Goal: Information Seeking & Learning: Learn about a topic

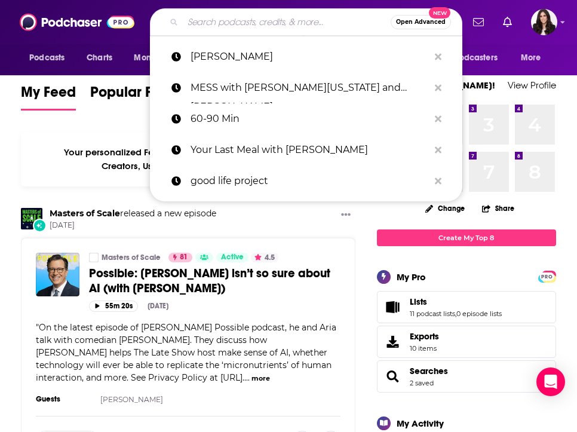
click at [297, 19] on input "Search podcasts, credits, & more..." at bounding box center [287, 22] width 208 height 19
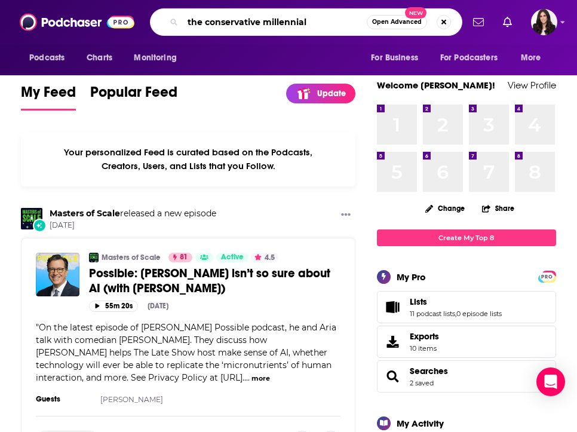
type input "the conservative millennial"
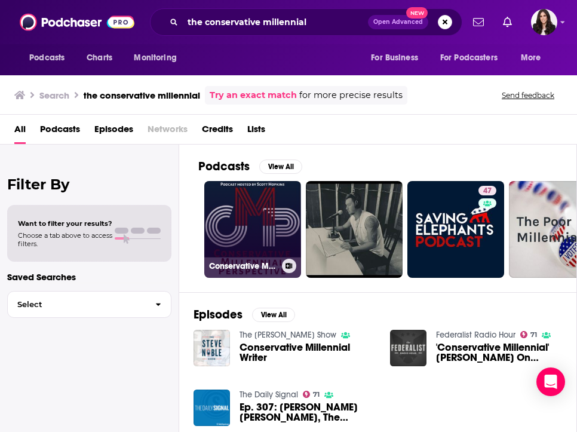
click at [255, 213] on link "Conservative Millennial Perspective" at bounding box center [252, 229] width 97 height 97
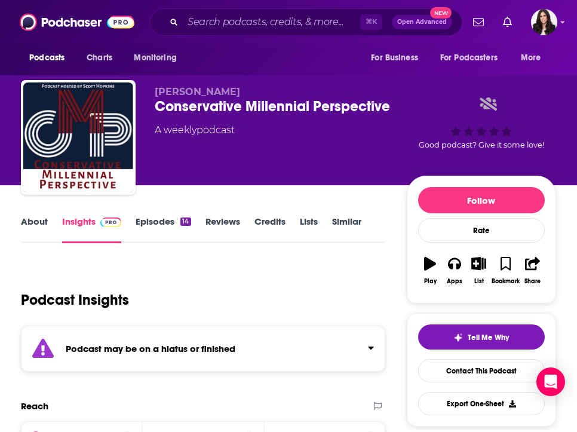
click at [36, 227] on link "About" at bounding box center [34, 229] width 27 height 27
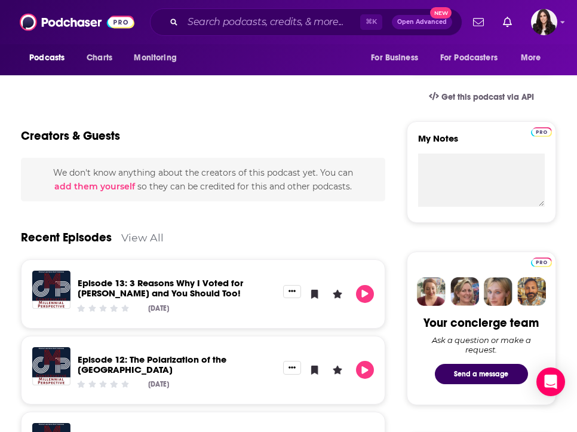
scroll to position [414, 0]
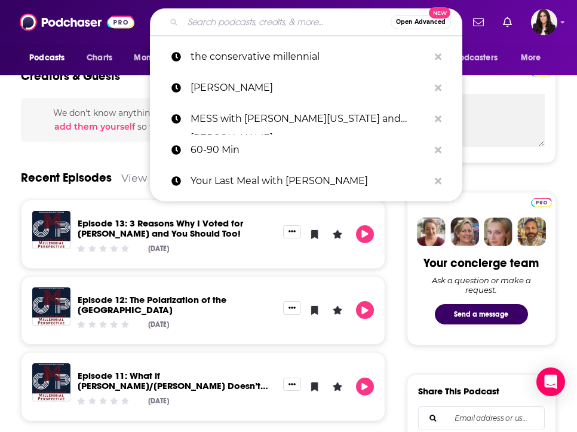
click at [222, 19] on input "Search podcasts, credits, & more..." at bounding box center [287, 22] width 208 height 19
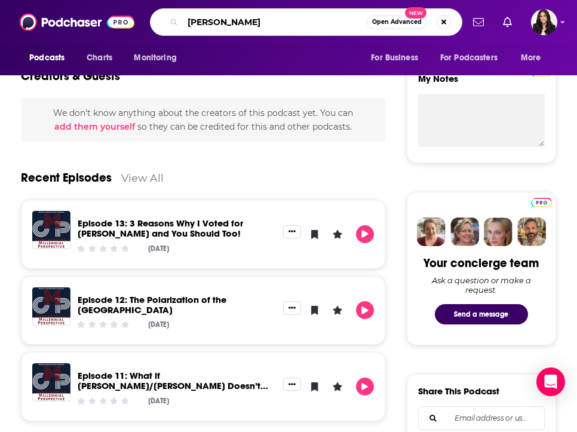
type input "allie stuckley"
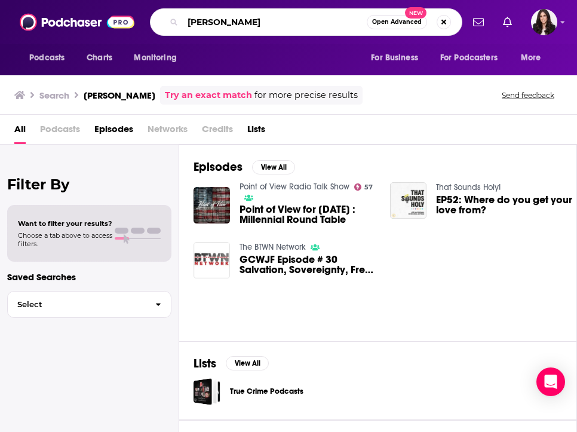
click at [253, 24] on input "allie stuckley" at bounding box center [275, 22] width 184 height 19
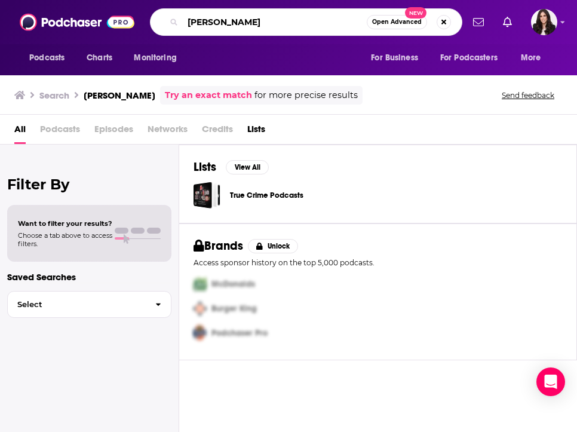
click at [233, 23] on input "allie stuckly" at bounding box center [275, 22] width 184 height 19
type input "allie beth"
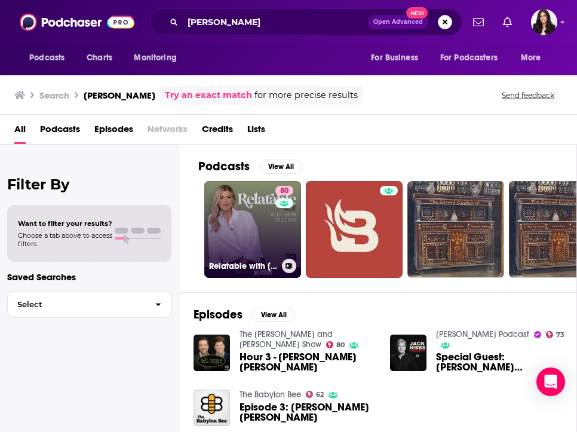
click at [267, 238] on link "80 Relatable with Allie Beth Stuckey" at bounding box center [252, 229] width 97 height 97
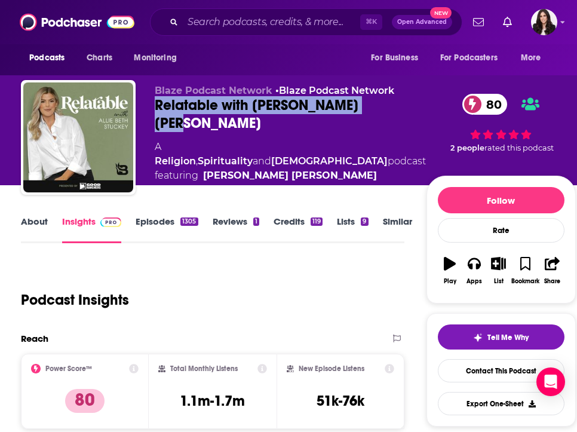
drag, startPoint x: 150, startPoint y: 105, endPoint x: 407, endPoint y: 106, distance: 257.0
click at [408, 106] on div "Blaze Podcast Network • Blaze Podcast Network Relatable with Allie Beth Stuckey…" at bounding box center [298, 140] width 555 height 120
copy h2 "Relatable with [PERSON_NAME] [PERSON_NAME]"
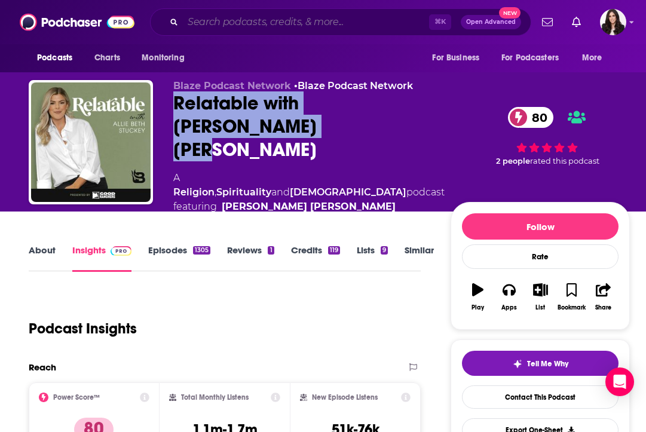
click at [319, 18] on input "Search podcasts, credits, & more..." at bounding box center [306, 22] width 246 height 19
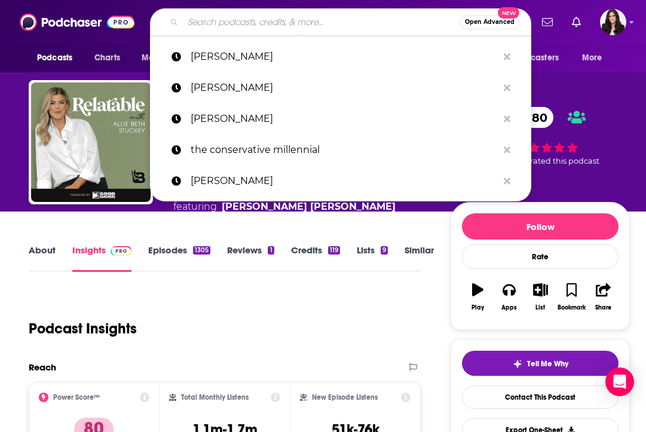
paste input "The [PERSON_NAME] Show"
type input "The [PERSON_NAME] Show"
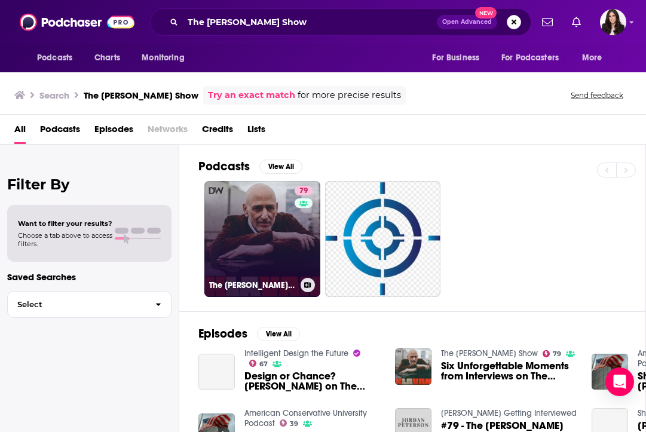
click at [251, 236] on link "79 The Andrew Klavan Show" at bounding box center [262, 239] width 116 height 116
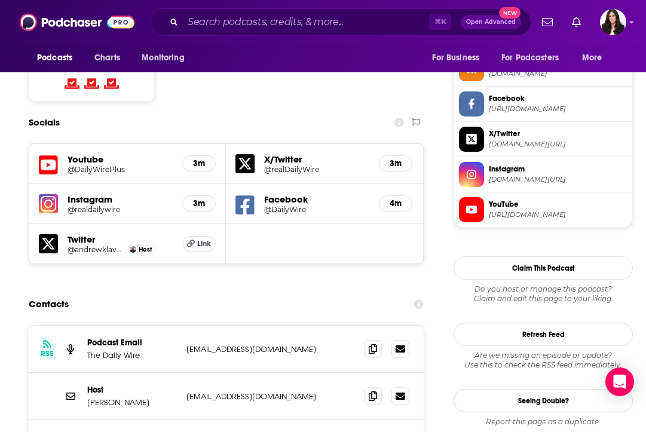
scroll to position [1115, 0]
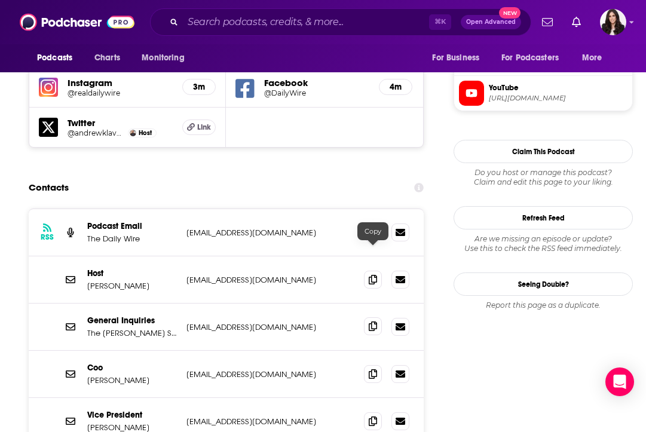
click at [369, 322] on icon at bounding box center [373, 327] width 8 height 10
click at [381, 270] on span at bounding box center [373, 279] width 18 height 18
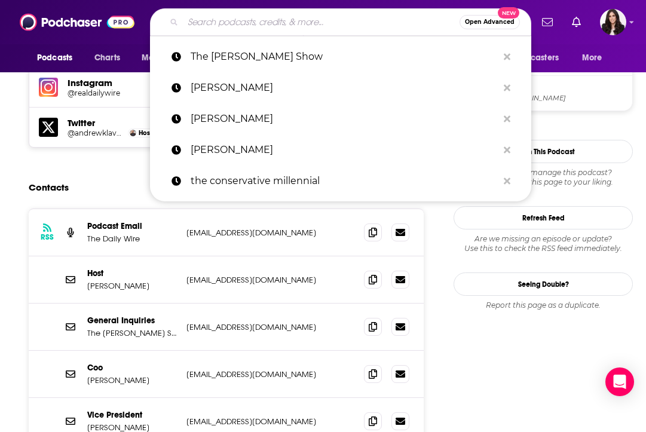
click at [313, 29] on input "Search podcasts, credits, & more..." at bounding box center [321, 22] width 277 height 19
paste input "The Ben Ferguson Podcast"
type input "The Ben Ferguson Podcast"
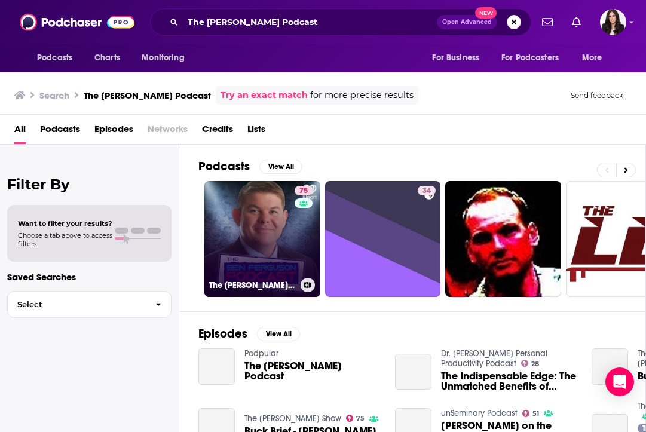
click at [252, 219] on link "75 The Ben Ferguson Podcast" at bounding box center [262, 239] width 116 height 116
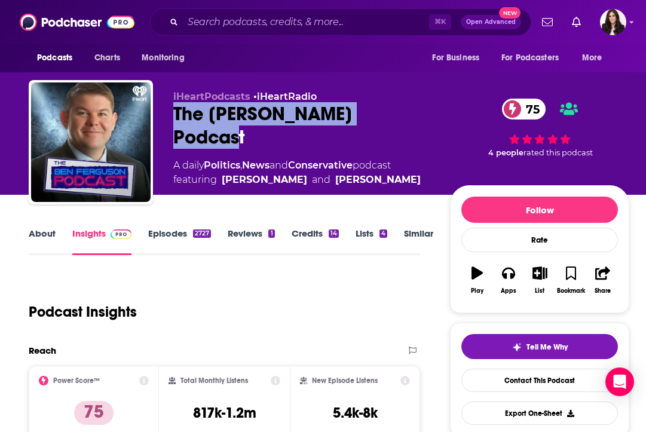
drag, startPoint x: 171, startPoint y: 116, endPoint x: 421, endPoint y: 119, distance: 250.4
click at [421, 119] on div "iHeartPodcasts • iHeartRadio The Ben Ferguson Podcast 75 A daily Politics , New…" at bounding box center [329, 144] width 601 height 129
copy h2 "The Ben Ferguson Podcast"
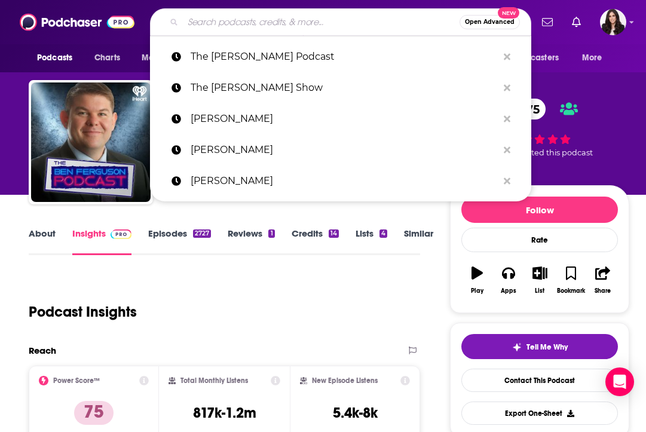
click at [274, 19] on input "Search podcasts, credits, & more..." at bounding box center [321, 22] width 277 height 19
paste input "The Benny Show"
type input "The Benny Show"
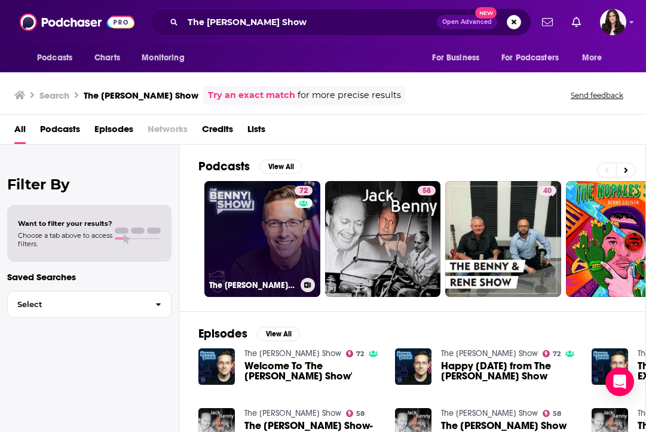
click at [271, 243] on link "72 The Benny Show" at bounding box center [262, 239] width 116 height 116
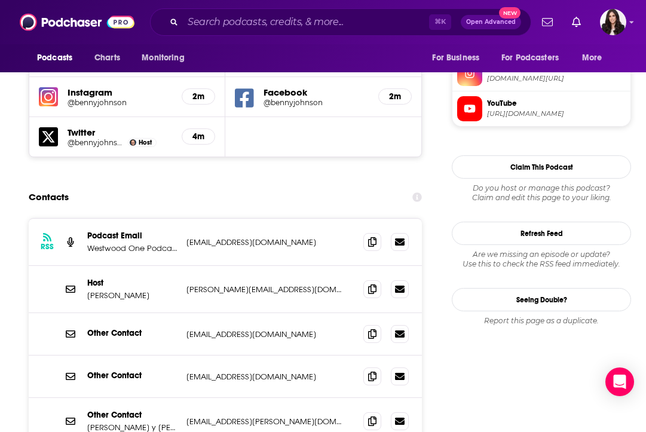
scroll to position [1101, 0]
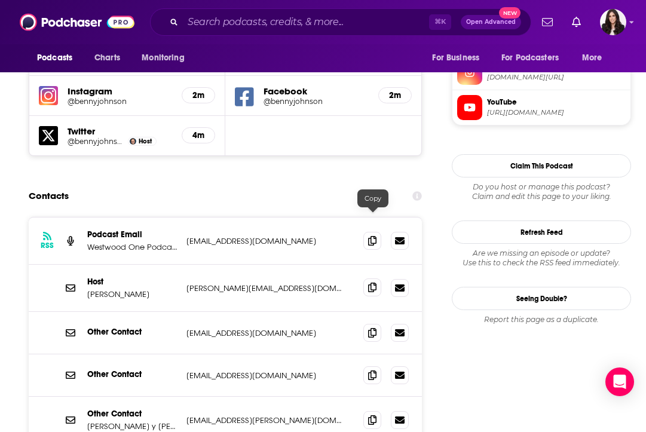
click at [368, 278] on span at bounding box center [372, 287] width 18 height 18
click at [371, 235] on icon at bounding box center [372, 240] width 8 height 10
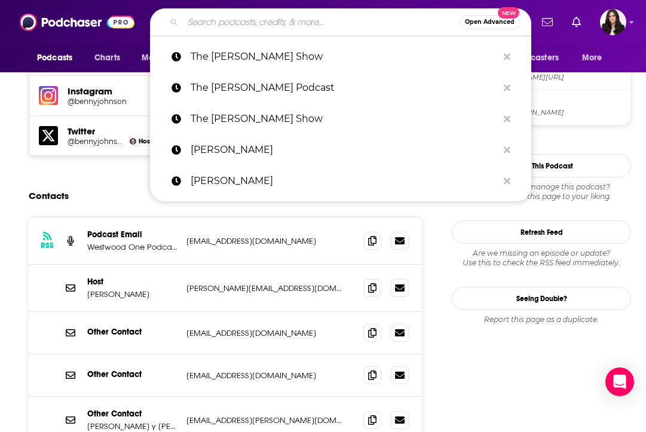
click at [299, 23] on input "Search podcasts, credits, & more..." at bounding box center [321, 22] width 277 height 19
paste input "No Spin News"
type input "No Spin News"
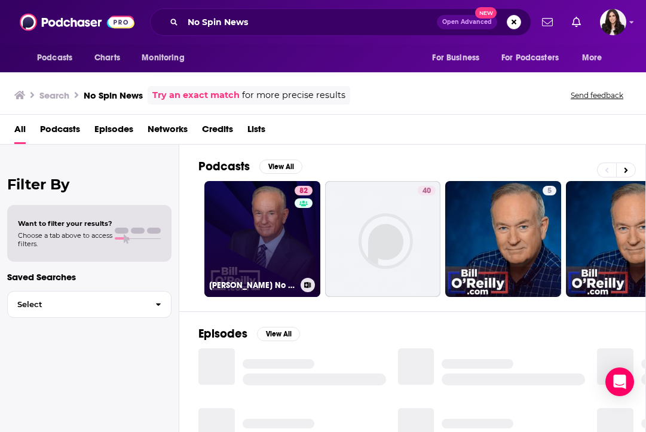
click at [270, 215] on link "82 Bill O’Reilly’s No Spin News and Analysis" at bounding box center [262, 239] width 116 height 116
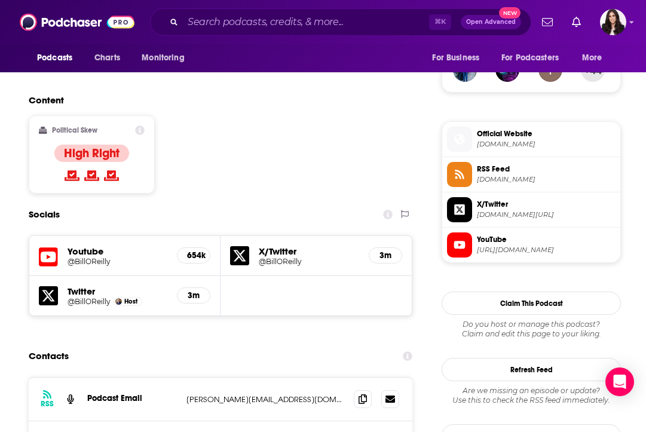
scroll to position [1032, 0]
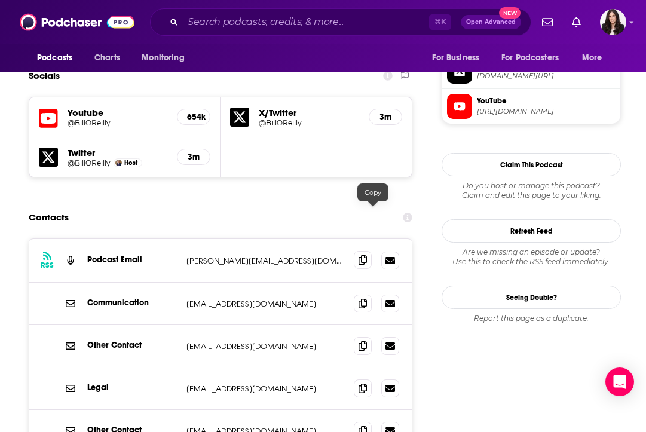
click at [367, 255] on icon at bounding box center [363, 260] width 8 height 10
click at [314, 24] on input "Search podcasts, credits, & more..." at bounding box center [306, 22] width 246 height 19
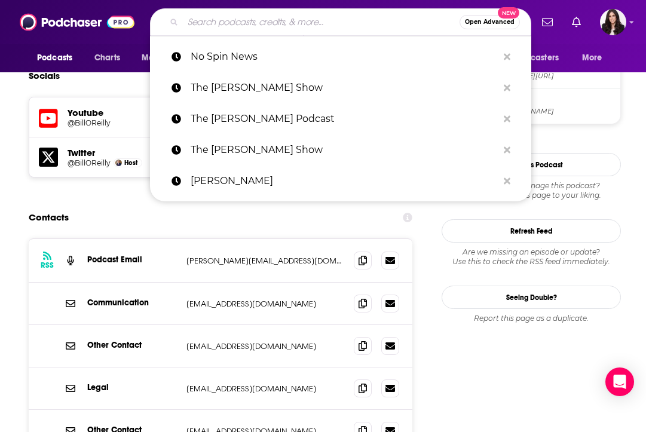
paste input "The Candace Owens Show"
type input "The Candace Owens Show"
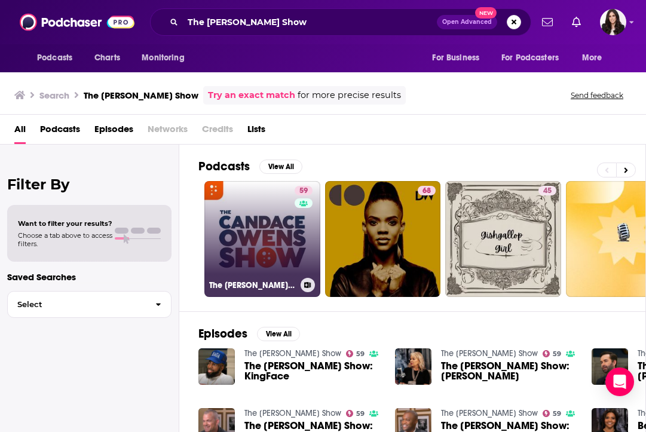
click at [264, 216] on link "59 The Candace Owens Show" at bounding box center [262, 239] width 116 height 116
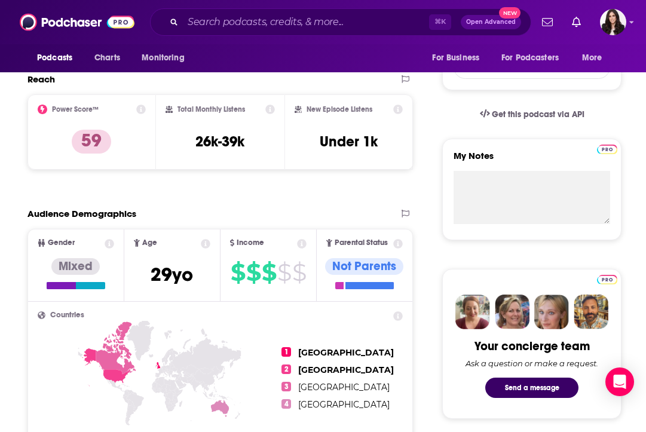
scroll to position [123, 1]
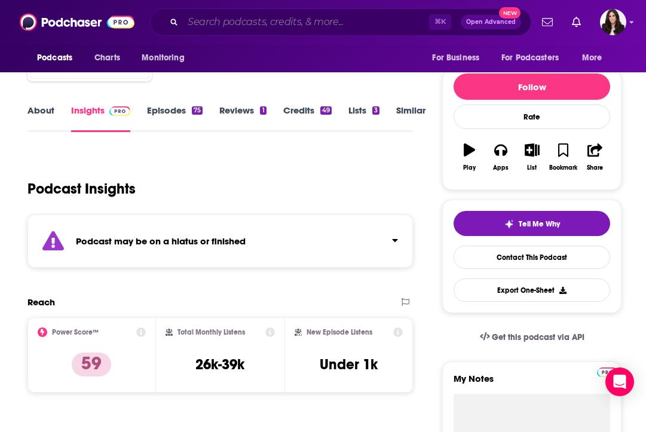
click at [268, 24] on input "Search podcasts, credits, & more..." at bounding box center [306, 22] width 246 height 19
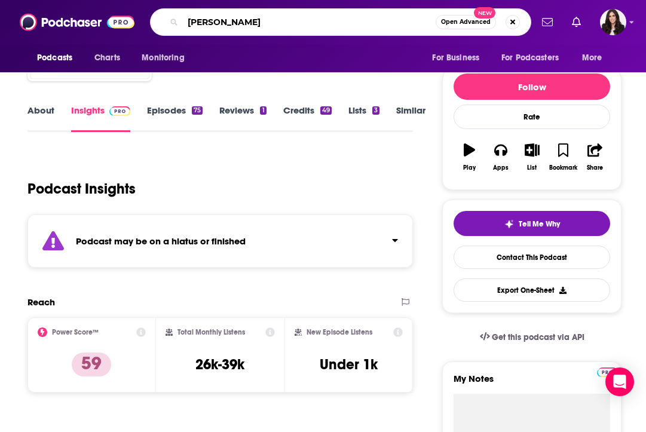
type input "Candace owens"
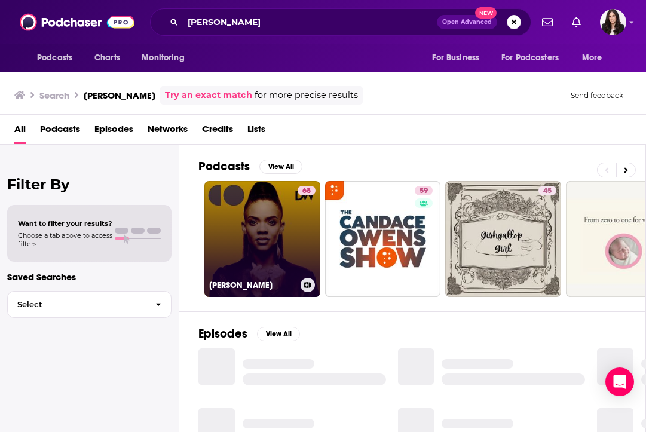
click at [257, 218] on link "68 Candace Owens" at bounding box center [262, 239] width 116 height 116
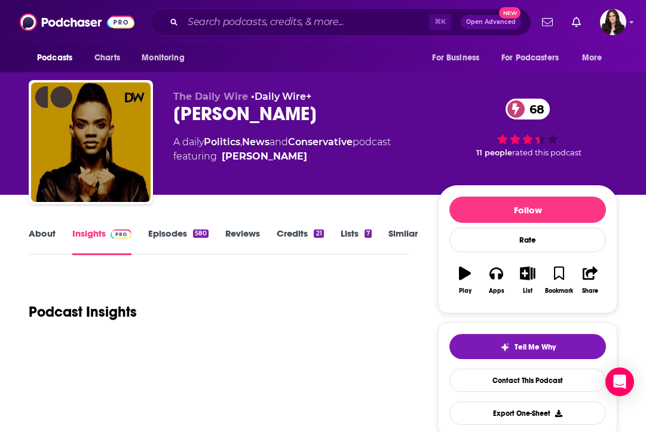
scroll to position [262, 0]
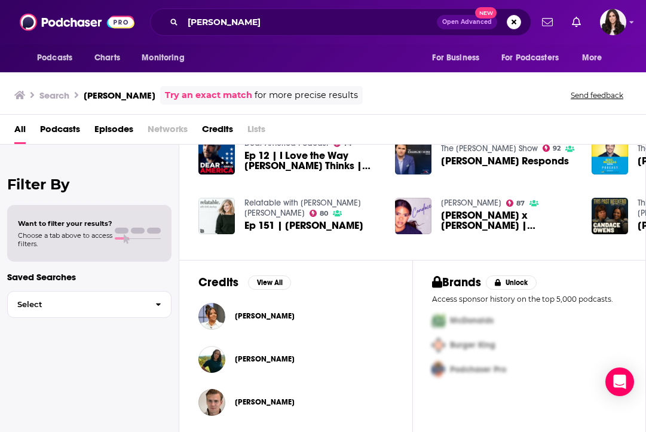
scroll to position [270, 0]
click at [466, 218] on span "Piers Morgan x Candace Owens | Candace Ep 123" at bounding box center [509, 220] width 136 height 20
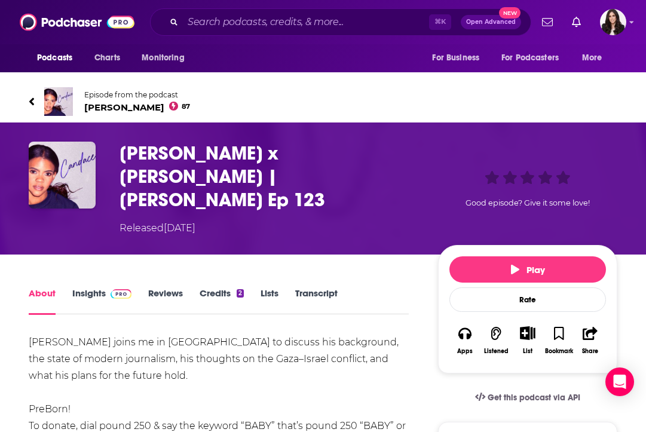
click at [115, 94] on span "Episode from the podcast" at bounding box center [137, 94] width 106 height 9
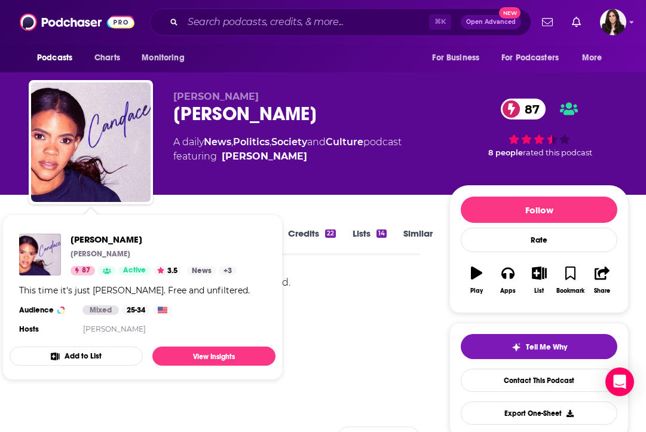
click at [337, 334] on div "This time it's just Candace. Free and unfiltered." at bounding box center [224, 316] width 391 height 84
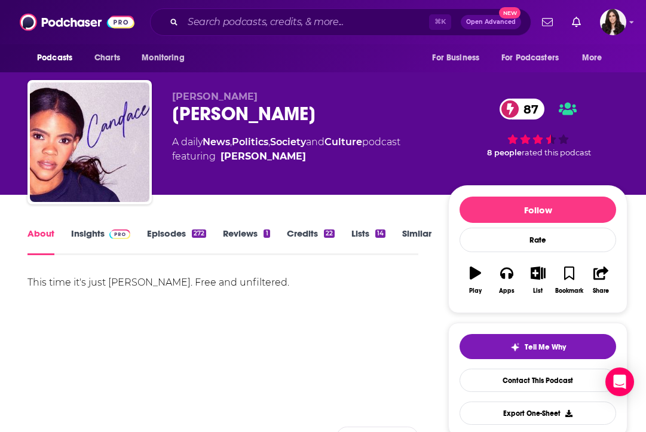
scroll to position [0, 1]
click at [72, 228] on link "Insights" at bounding box center [100, 241] width 59 height 27
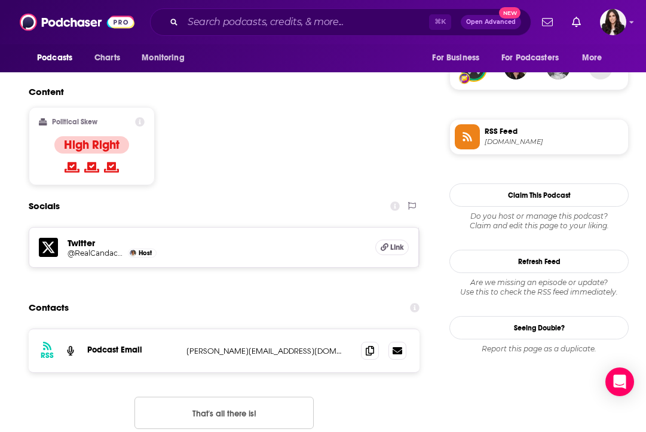
scroll to position [869, 0]
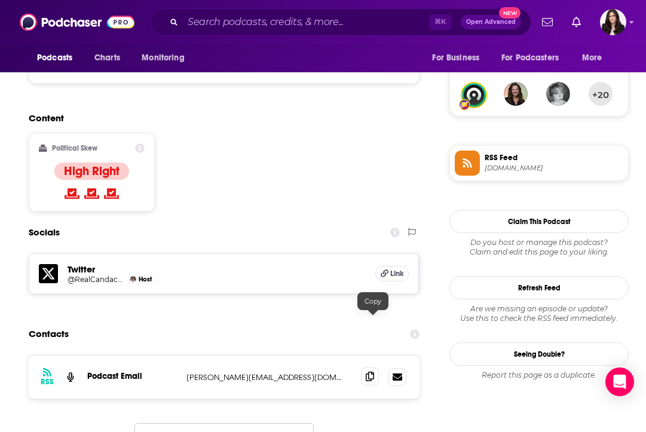
click at [371, 372] on icon at bounding box center [370, 377] width 8 height 10
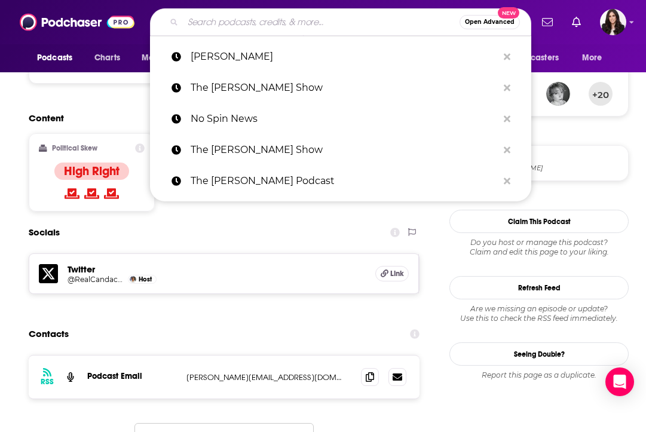
click at [272, 20] on input "Search podcasts, credits, & more..." at bounding box center [321, 22] width 277 height 19
paste input "Clay Travis & Buck Sexton Show"
type input "Clay Travis & Buck Sexton Show"
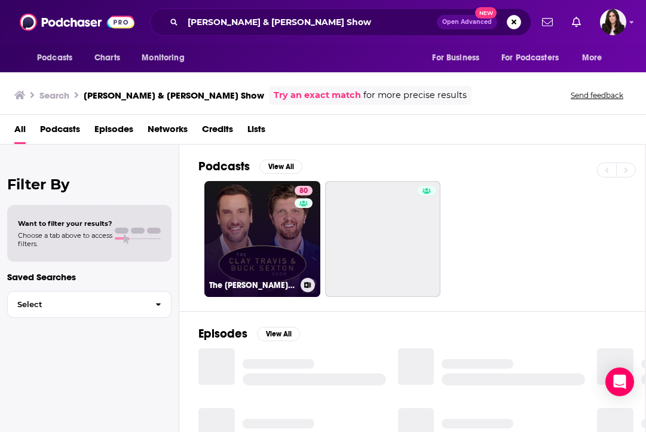
click at [249, 217] on link "80 The Clay Travis and Buck Sexton Show" at bounding box center [262, 239] width 116 height 116
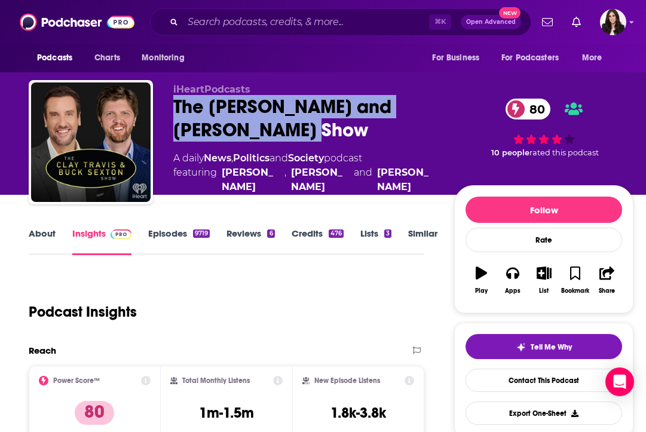
drag, startPoint x: 170, startPoint y: 112, endPoint x: 239, endPoint y: 132, distance: 72.2
click at [239, 132] on div "iHeartPodcasts The Clay Travis and Buck Sexton Show 80 A daily News , Politics …" at bounding box center [331, 144] width 605 height 129
copy h2 "The [PERSON_NAME] and [PERSON_NAME] Show"
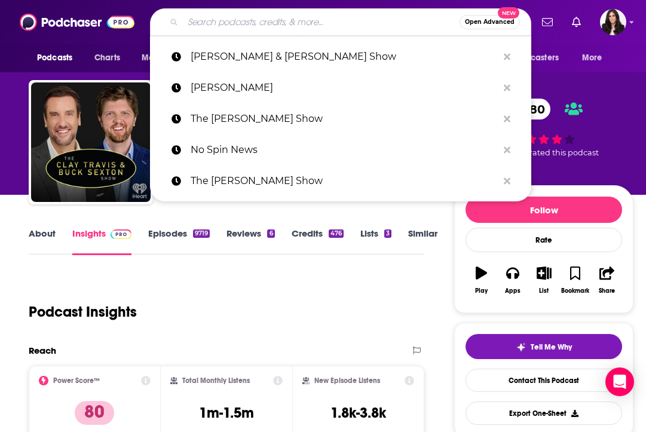
click at [227, 25] on input "Search podcasts, credits, & more..." at bounding box center [321, 22] width 277 height 19
paste input "The Dan Bongino Show"
type input "The Dan Bongino Show"
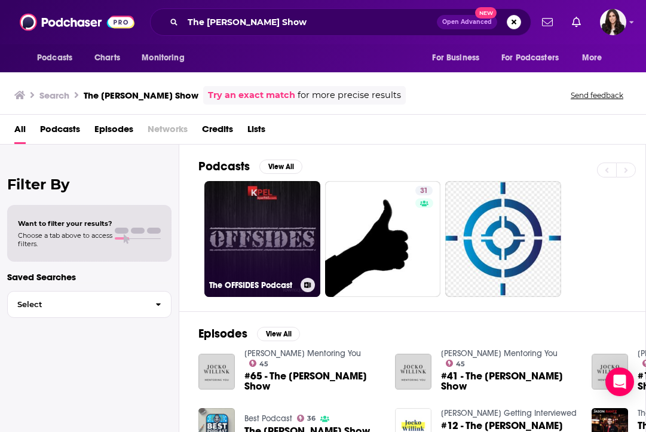
click at [259, 241] on link "The OFFSIDES Podcast" at bounding box center [262, 239] width 116 height 116
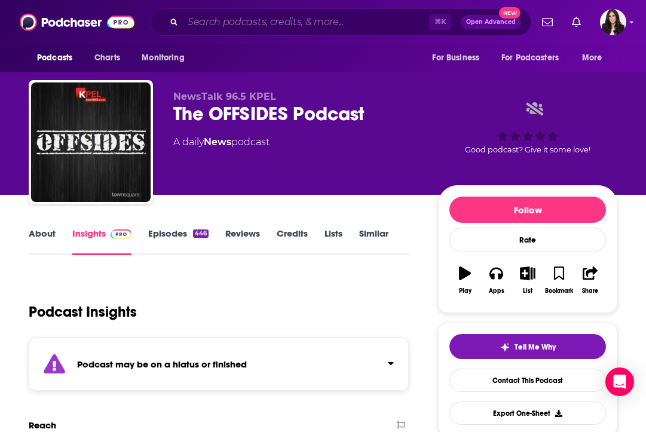
click at [286, 21] on input "Search podcasts, credits, & more..." at bounding box center [306, 22] width 246 height 19
paste input "The Dana Perino Podcast"
type input "The Dana Perino Podcast"
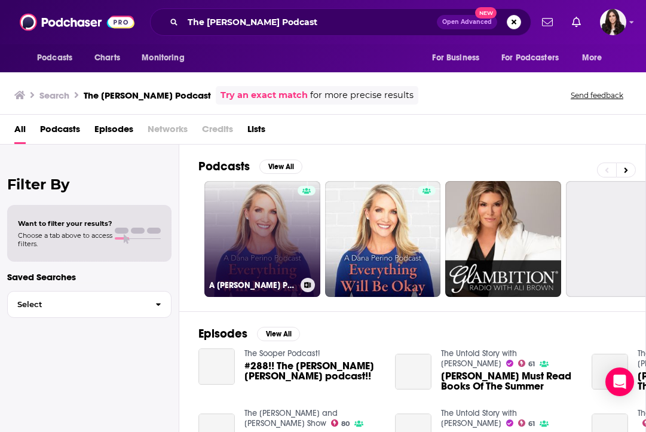
click at [260, 231] on link "A Dana Perino Podcast: Everything Will Be Okay" at bounding box center [262, 239] width 116 height 116
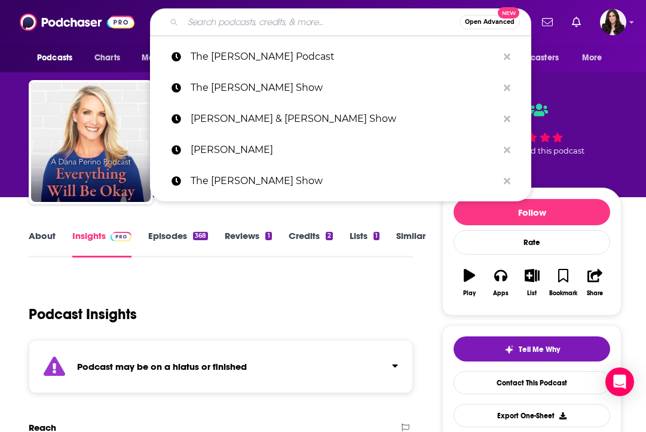
click at [271, 15] on input "Search podcasts, credits, & more..." at bounding box center [321, 22] width 277 height 19
paste input "The Rubin Report"
type input "The Rubin Report"
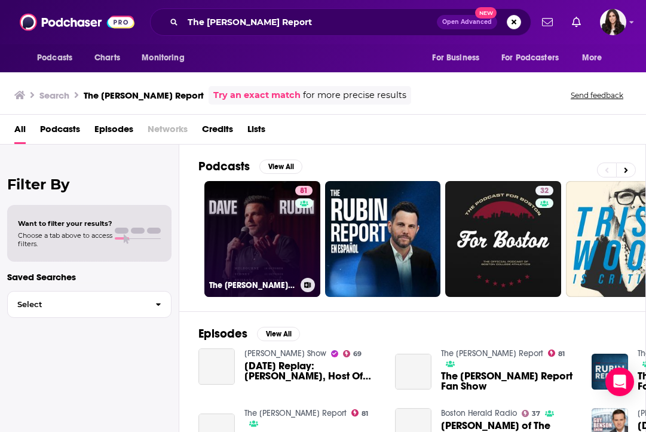
click at [255, 250] on link "81 The Rubin Report" at bounding box center [262, 239] width 116 height 116
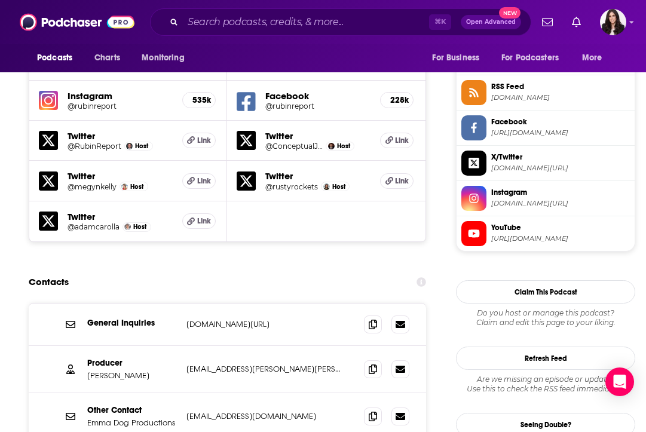
scroll to position [1155, 0]
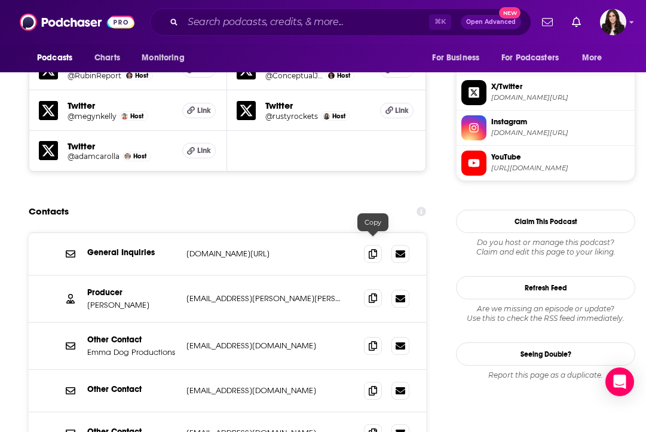
click at [368, 289] on span at bounding box center [373, 298] width 18 height 18
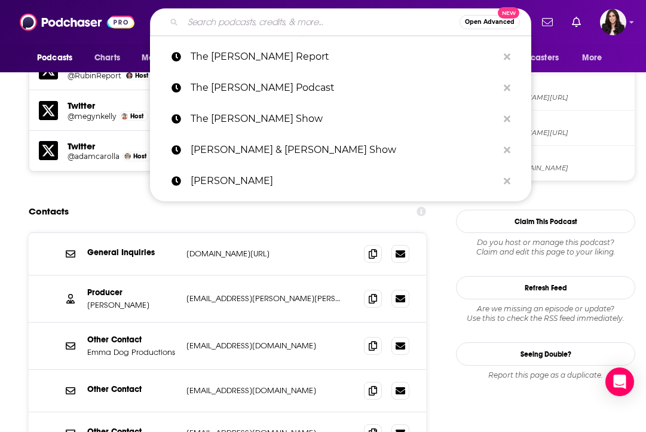
click at [252, 23] on input "Search podcasts, credits, & more..." at bounding box center [321, 22] width 277 height 19
paste input "The [PERSON_NAME] Show"
type input "The [PERSON_NAME] Show"
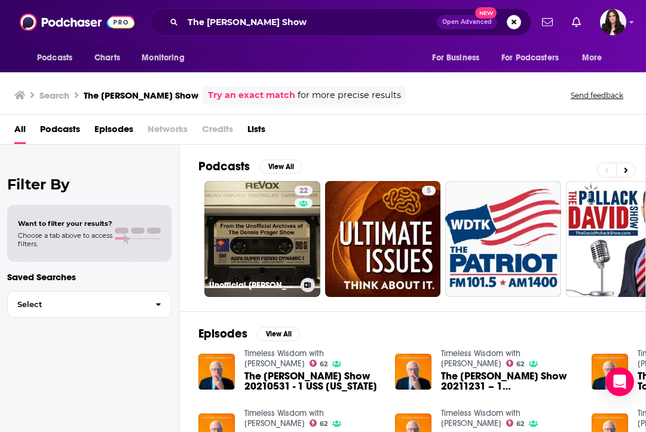
click at [252, 222] on link "22 Unofficial Dennis Prager Archive" at bounding box center [262, 239] width 116 height 116
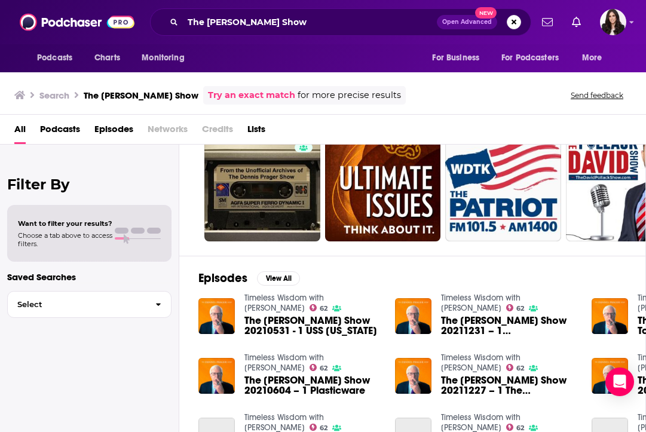
scroll to position [57, 0]
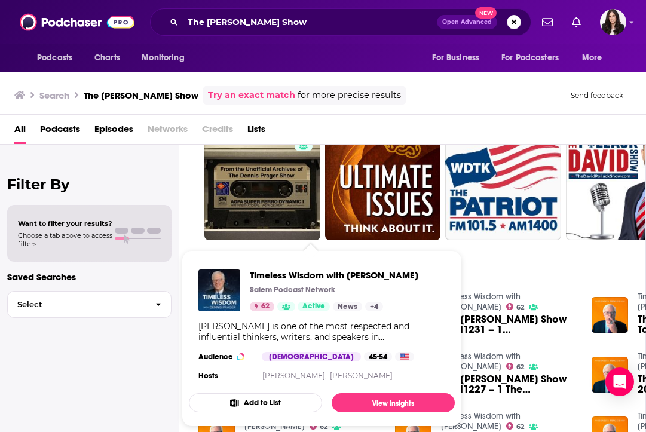
click at [302, 273] on span "Timeless Wisdom with Dennis Prager" at bounding box center [334, 275] width 169 height 11
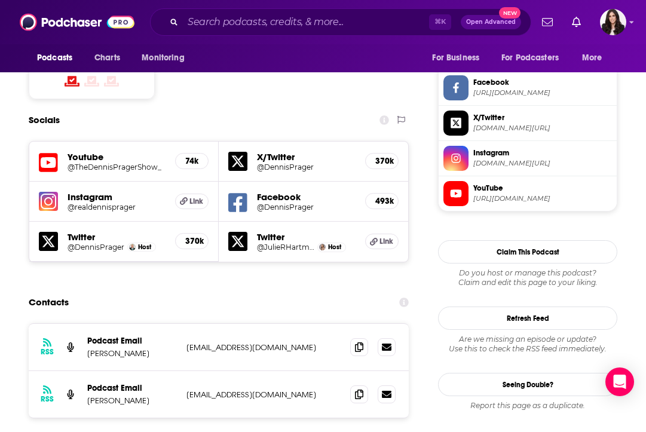
scroll to position [1114, 0]
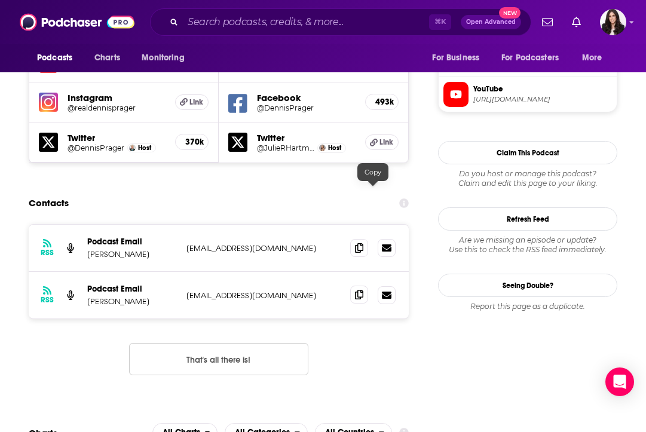
click at [363, 290] on icon at bounding box center [359, 295] width 8 height 10
click at [291, 20] on input "Search podcasts, credits, & more..." at bounding box center [306, 22] width 246 height 19
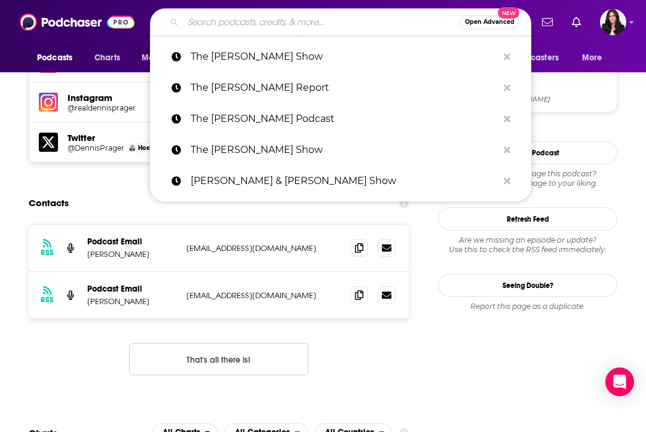
paste input "The [PERSON_NAME]"
type input "The [PERSON_NAME]"
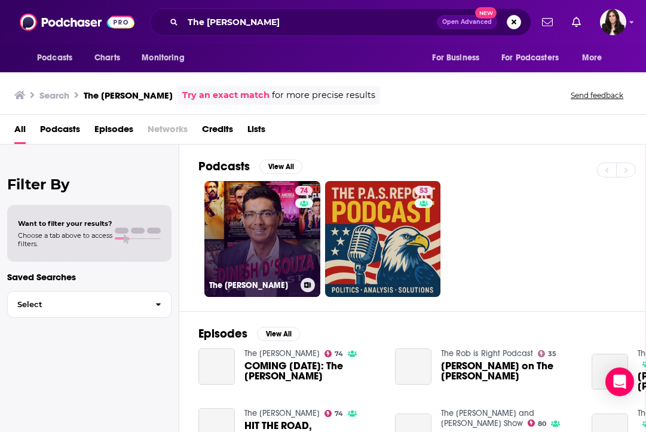
click at [279, 243] on link "74 The Dinesh D'Souza Podcast" at bounding box center [262, 239] width 116 height 116
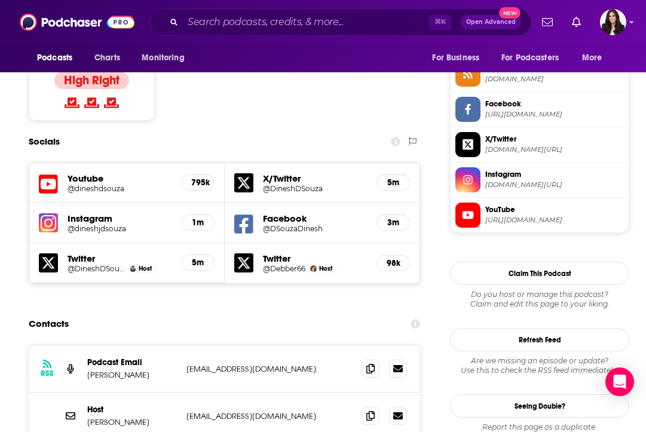
scroll to position [1134, 0]
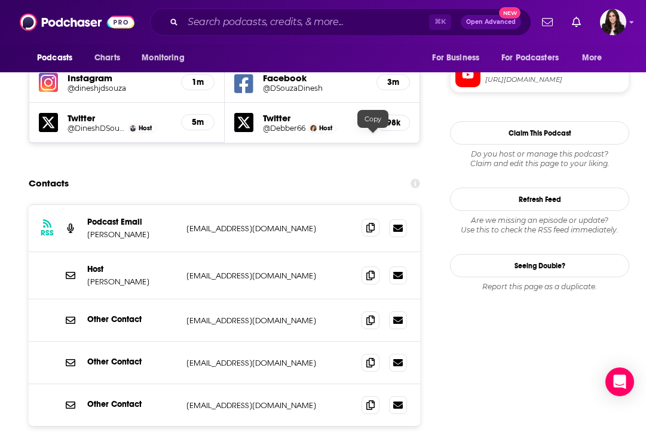
click at [373, 223] on icon at bounding box center [370, 228] width 8 height 10
click at [373, 270] on icon at bounding box center [370, 275] width 8 height 10
click at [375, 315] on icon at bounding box center [370, 320] width 8 height 10
click at [371, 270] on icon at bounding box center [370, 275] width 8 height 10
click at [261, 27] on input "Search podcasts, credits, & more..." at bounding box center [306, 22] width 246 height 19
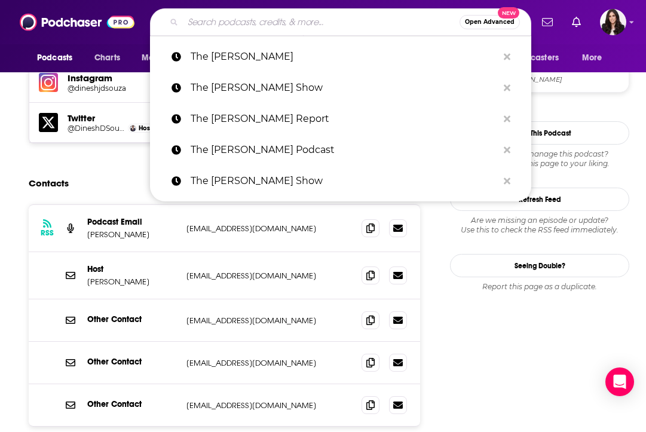
paste input "The [PERSON_NAME] Program"
type input "The [PERSON_NAME] Program"
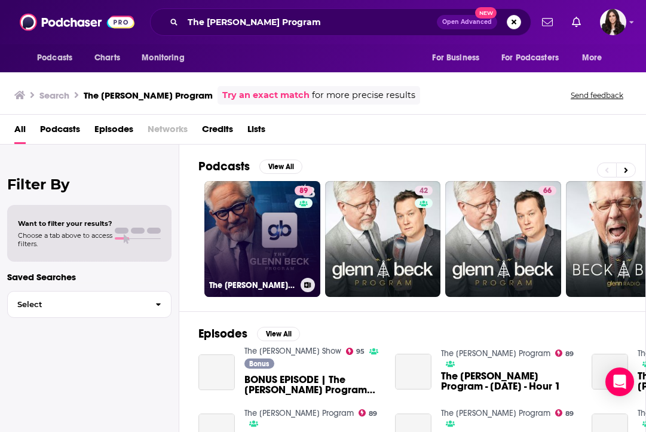
click at [258, 232] on link "89 The Glenn Beck Program" at bounding box center [262, 239] width 116 height 116
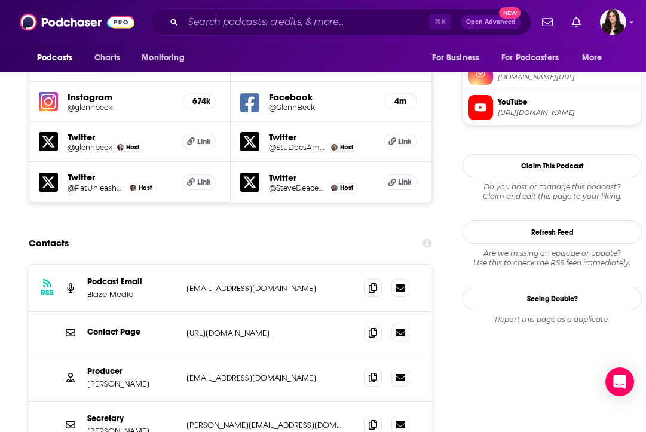
scroll to position [1159, 0]
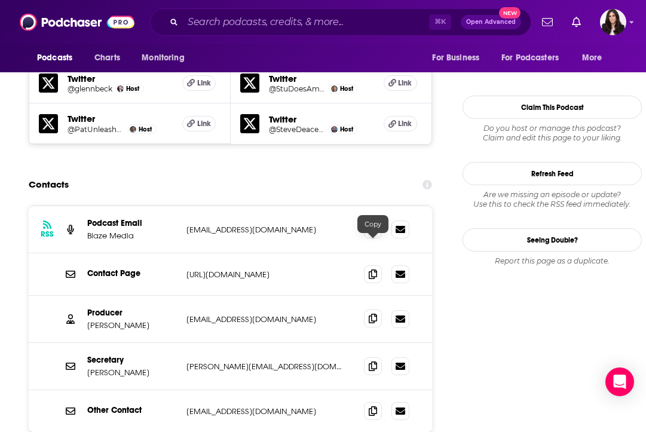
click at [372, 314] on icon at bounding box center [373, 319] width 8 height 10
click at [378, 357] on span at bounding box center [373, 366] width 18 height 18
click at [263, 22] on input "Search podcasts, credits, & more..." at bounding box center [306, 22] width 246 height 19
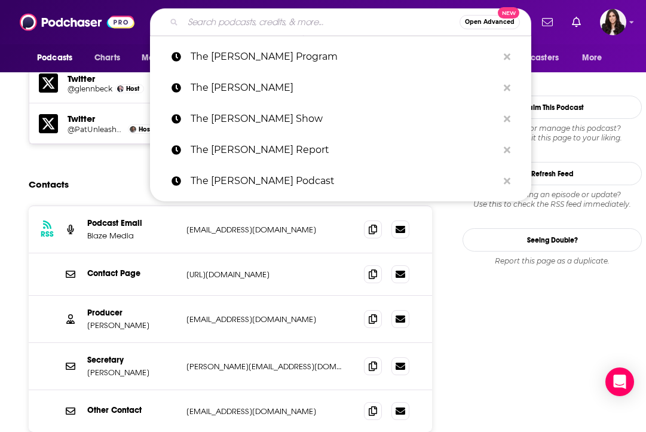
paste input "The [PERSON_NAME] Twins Podcast"
type input "The [PERSON_NAME] Twins Podcast"
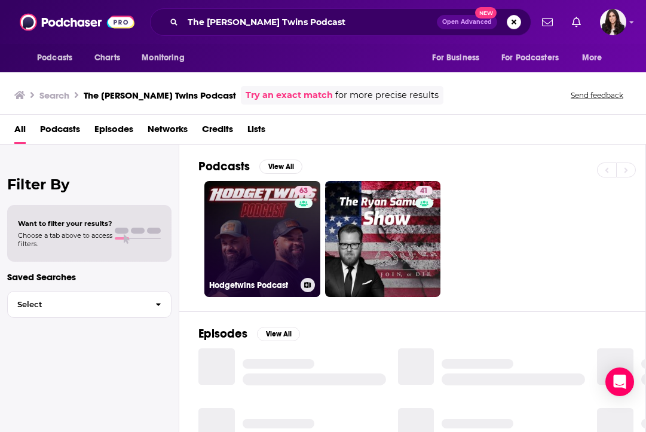
click at [264, 231] on link "63 Hodgetwins Podcast" at bounding box center [262, 239] width 116 height 116
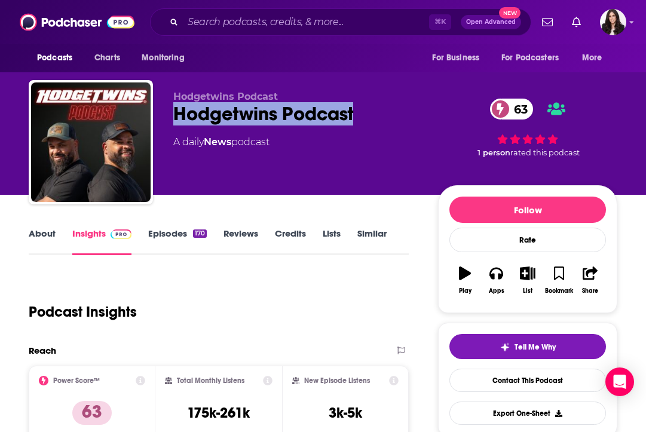
drag, startPoint x: 172, startPoint y: 115, endPoint x: 403, endPoint y: 114, distance: 231.3
click at [403, 115] on div "Hodgetwins Podcast Hodgetwins Podcast 63 A daily News podcast 63 1 person rated…" at bounding box center [323, 144] width 589 height 129
copy h2 "Hodgetwins Podcast"
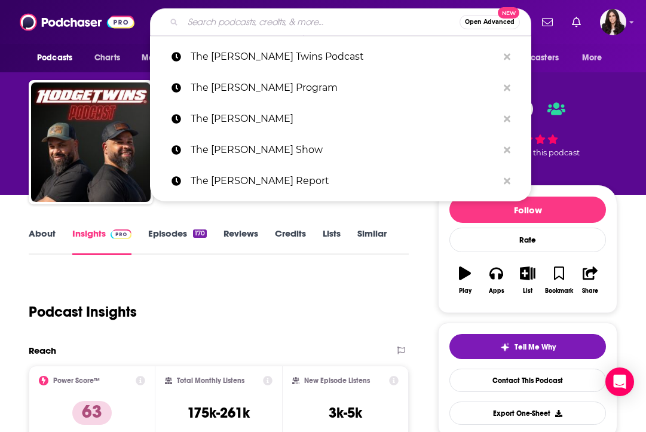
click at [257, 20] on input "Search podcasts, credits, & more..." at bounding box center [321, 22] width 277 height 19
paste input "[PERSON_NAME] Daily"
type input "[PERSON_NAME] Daily"
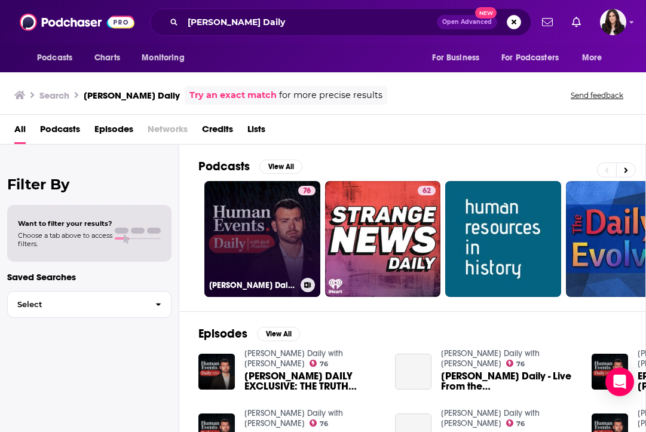
click at [241, 246] on link "76 Human Events Daily with Jack Posobiec" at bounding box center [262, 239] width 116 height 116
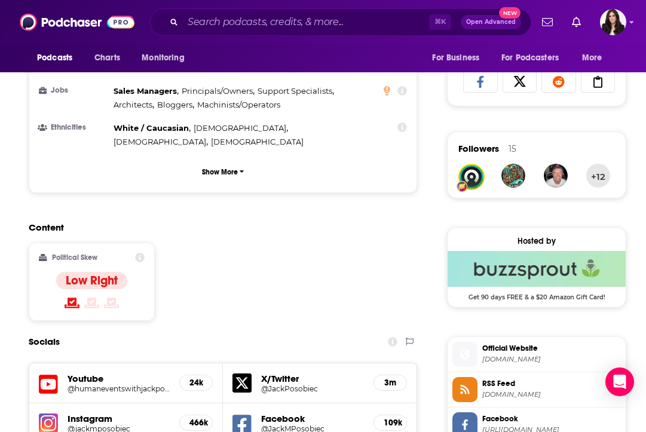
scroll to position [1153, 0]
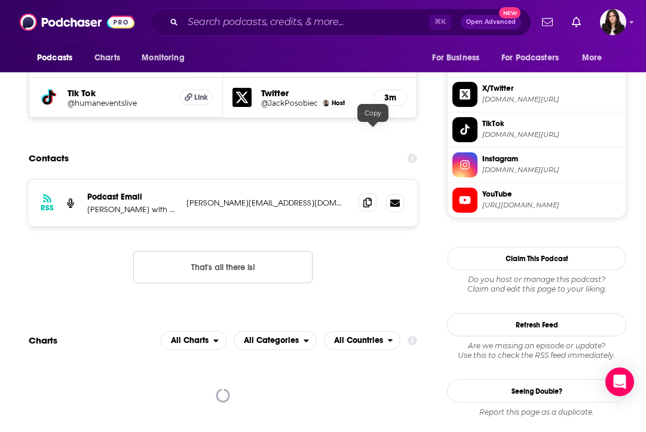
click at [372, 198] on icon at bounding box center [367, 203] width 8 height 10
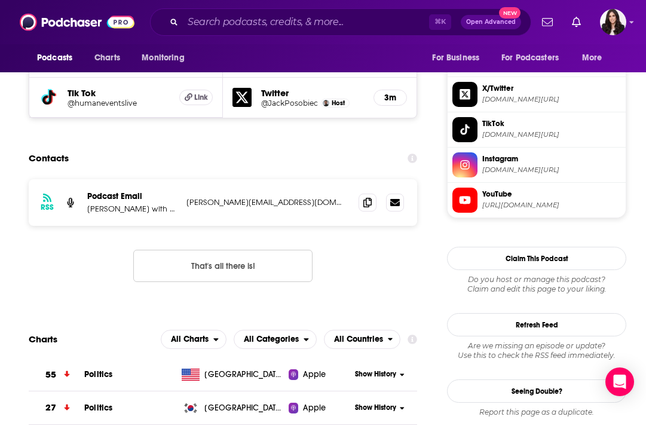
click at [256, 33] on div "⌘ K Open Advanced New" at bounding box center [340, 21] width 381 height 27
click at [246, 22] on input "Search podcasts, credits, & more..." at bounding box center [306, 22] width 246 height 19
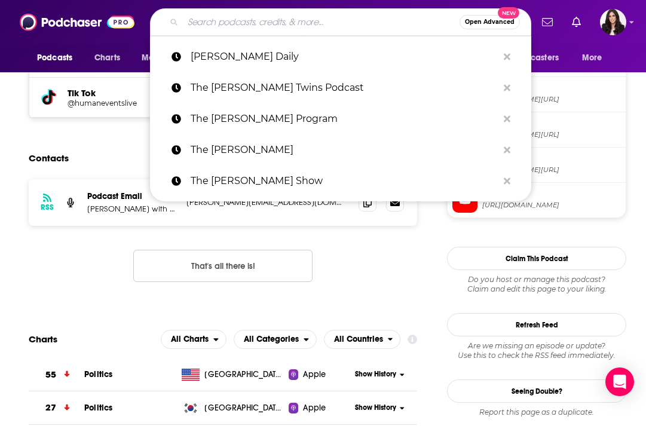
paste input "Fearless with [PERSON_NAME]"
type input "Fearless with [PERSON_NAME]"
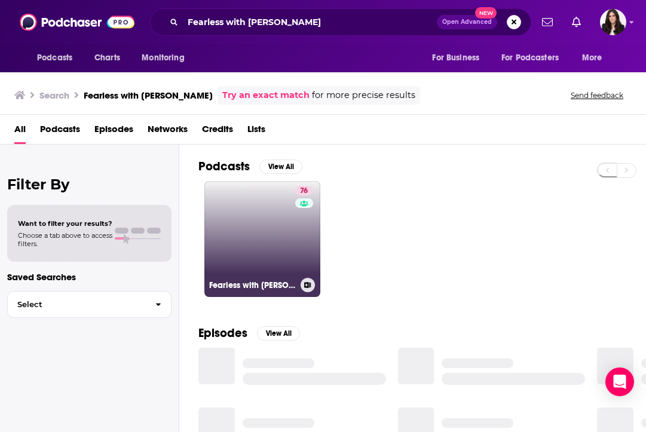
click at [264, 244] on link "76 Fearless with [PERSON_NAME]" at bounding box center [262, 239] width 116 height 116
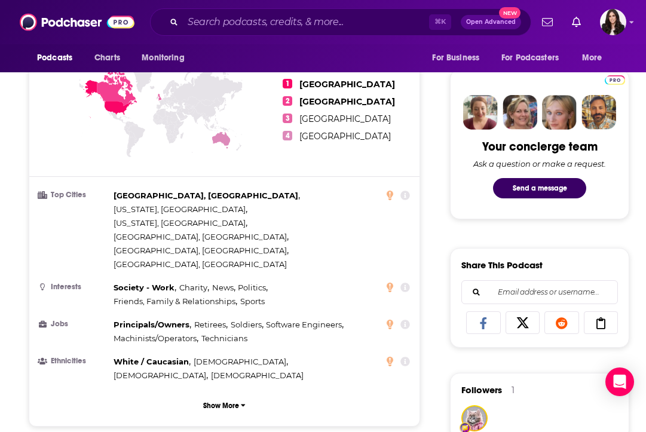
scroll to position [861, 0]
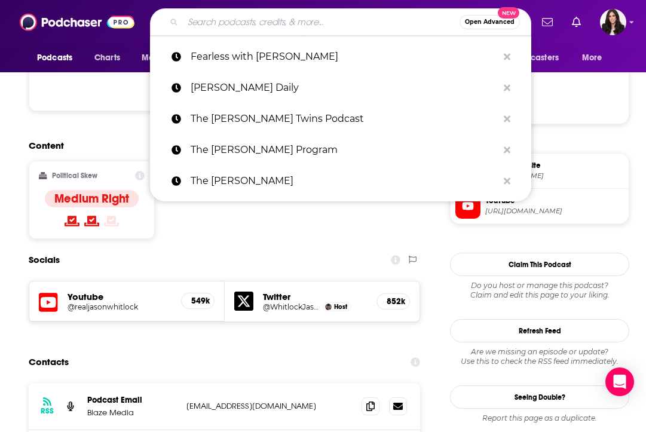
click at [249, 21] on input "Search podcasts, credits, & more..." at bounding box center [321, 22] width 277 height 19
paste input "The [PERSON_NAME] Show"
type input "The [PERSON_NAME] Show"
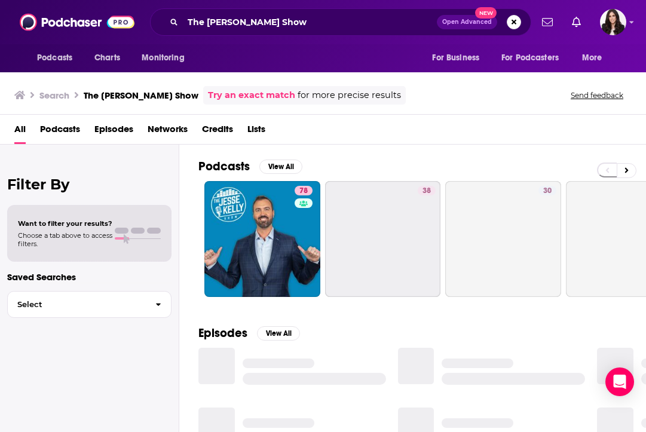
click at [255, 224] on link "78" at bounding box center [262, 239] width 116 height 116
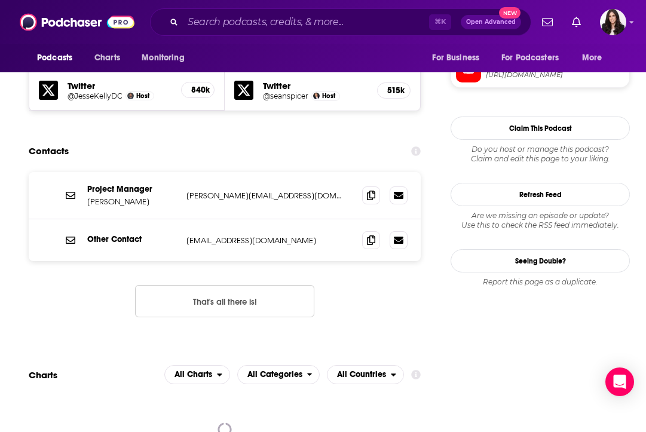
scroll to position [1069, 0]
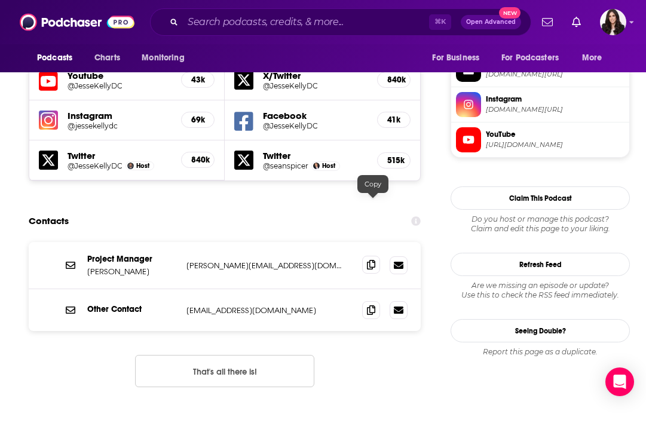
click at [371, 260] on icon at bounding box center [371, 265] width 8 height 10
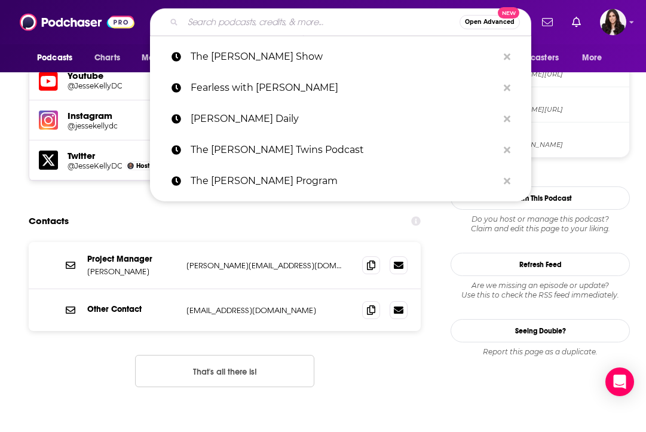
click at [249, 21] on input "Search podcasts, credits, & more..." at bounding box center [321, 22] width 277 height 19
paste input "The [PERSON_NAME] Show"
type input "The [PERSON_NAME] Show"
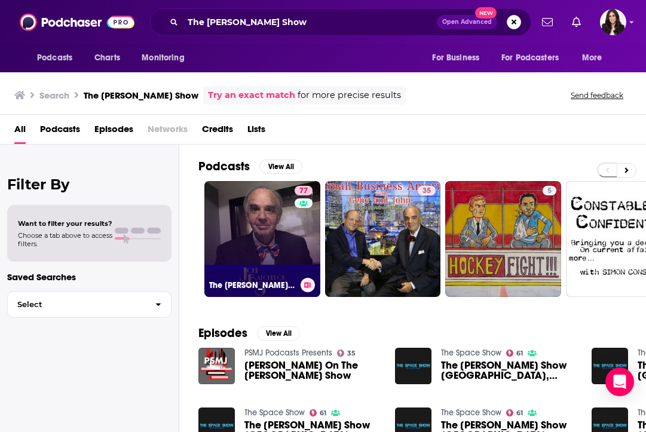
click at [250, 225] on link "77 The [PERSON_NAME] Show" at bounding box center [262, 239] width 116 height 116
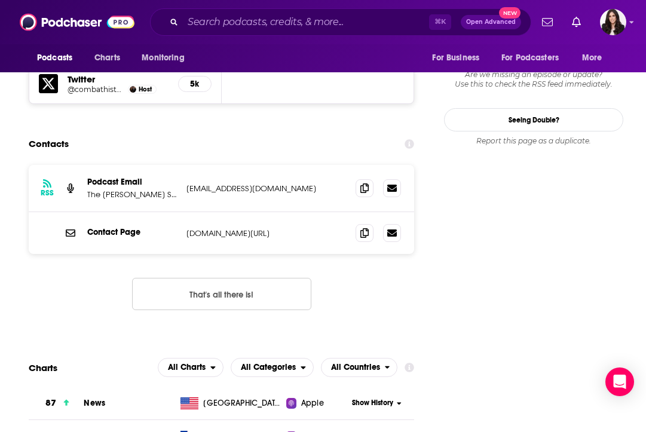
scroll to position [1241, 0]
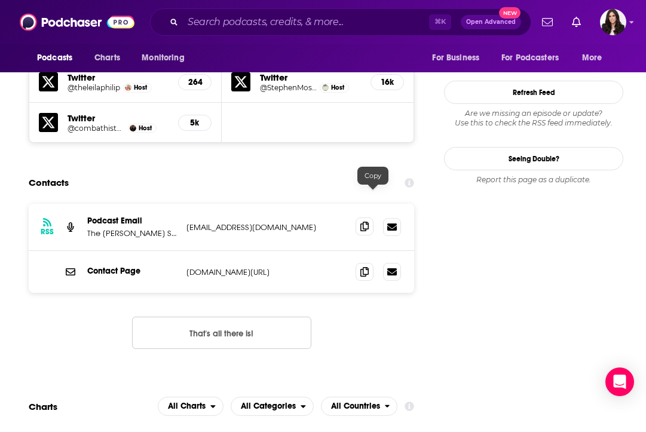
click at [369, 222] on icon at bounding box center [364, 227] width 8 height 10
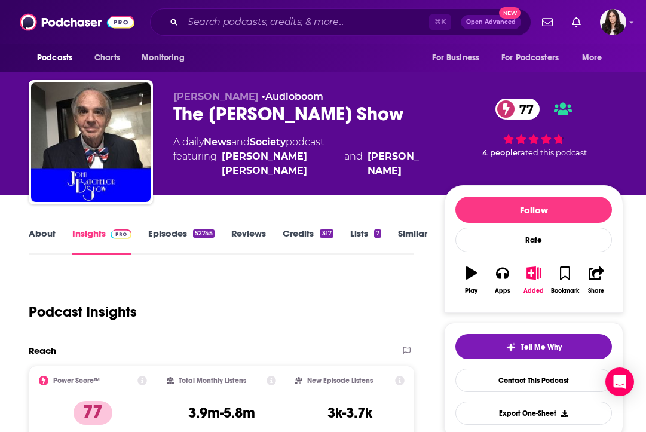
scroll to position [0, 0]
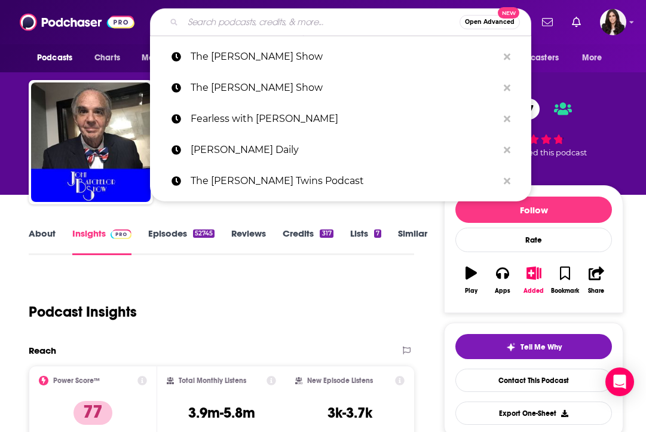
click at [244, 29] on input "Search podcasts, credits, & more..." at bounding box center [321, 22] width 277 height 19
paste input "Just the News, No Noise"
type input "Just the News, No Noise"
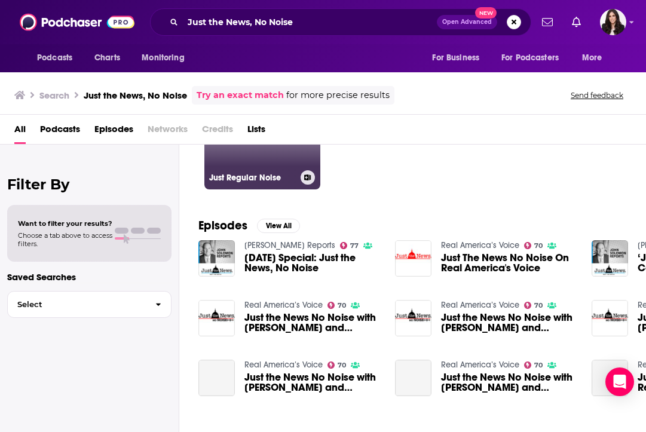
scroll to position [148, 0]
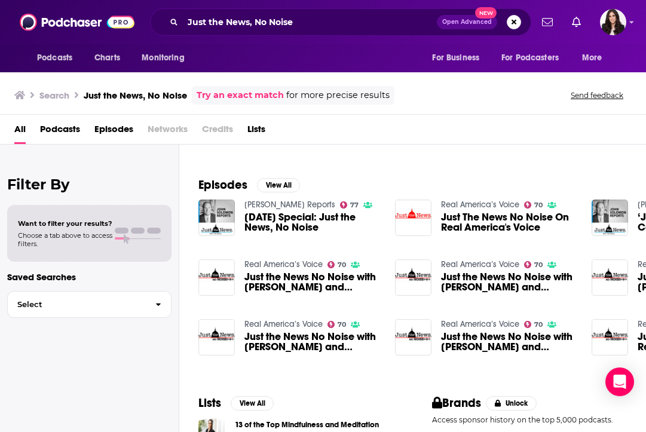
click at [289, 224] on span "[DATE] Special: Just the News, No Noise" at bounding box center [312, 222] width 136 height 20
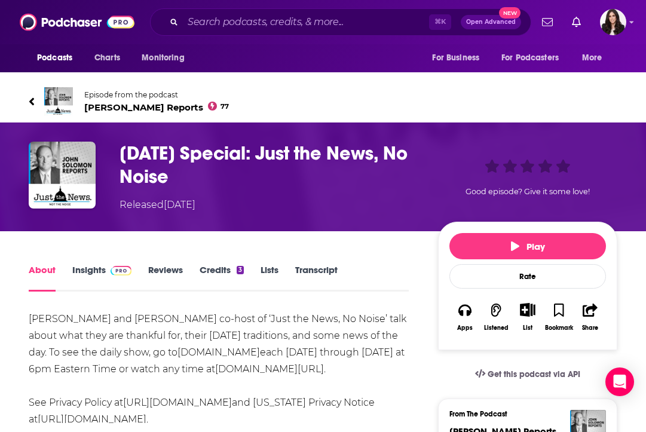
click at [230, 152] on h1 "[DATE] Special: Just the News, No Noise" at bounding box center [269, 165] width 299 height 47
click at [154, 106] on span "[PERSON_NAME] Reports 77" at bounding box center [156, 107] width 145 height 11
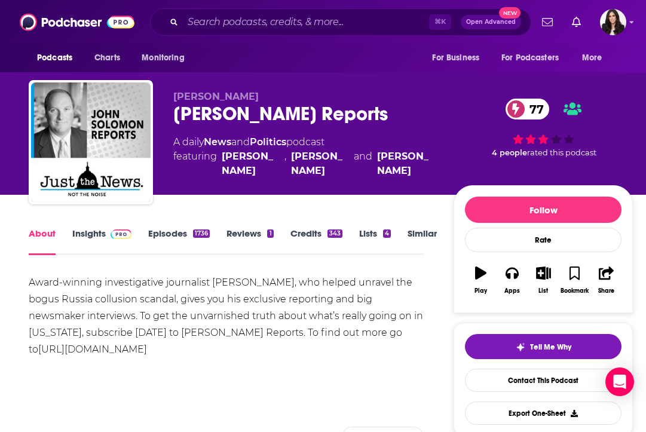
click at [88, 232] on link "Insights" at bounding box center [101, 241] width 59 height 27
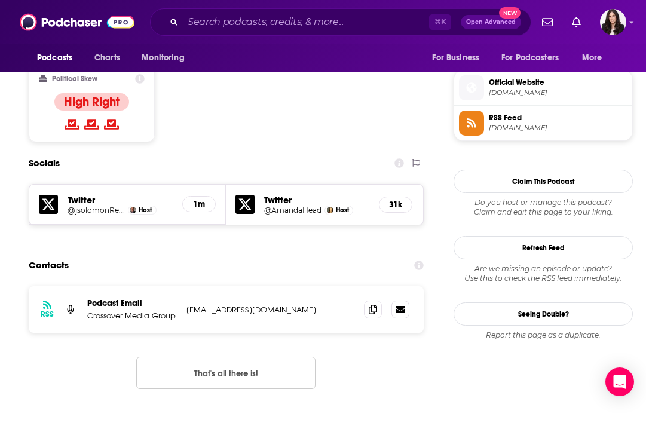
scroll to position [948, 0]
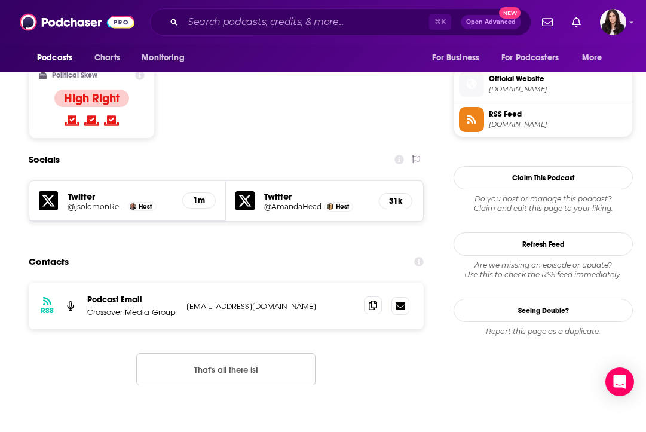
click at [374, 301] on icon at bounding box center [373, 306] width 8 height 10
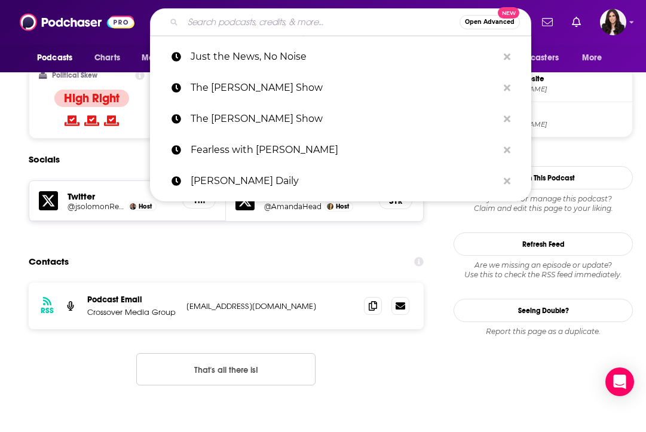
click at [266, 25] on input "Search podcasts, credits, & more..." at bounding box center [321, 22] width 277 height 19
paste input "The [PERSON_NAME] Show"
type input "The [PERSON_NAME] Show"
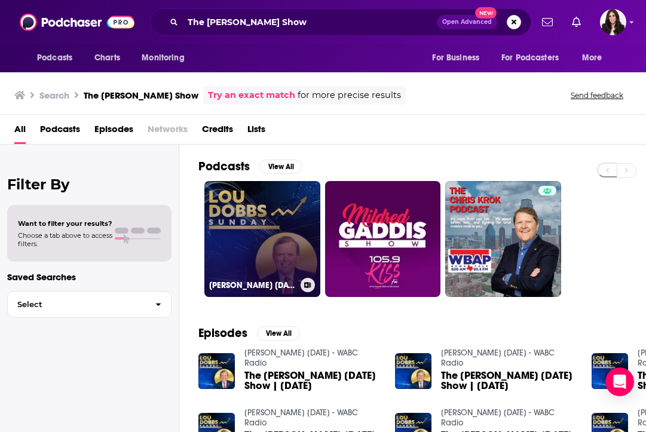
click at [261, 209] on link "[PERSON_NAME] [DATE] - WABC Radio" at bounding box center [262, 239] width 116 height 116
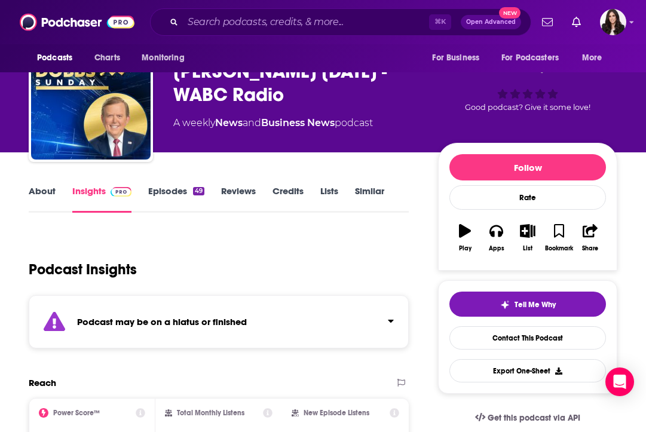
scroll to position [46, 0]
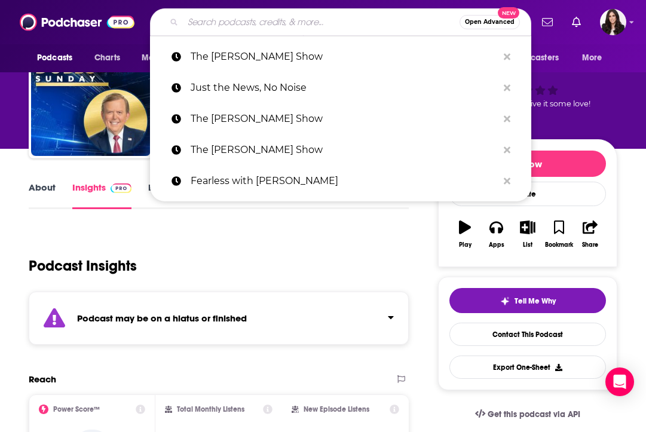
click at [280, 23] on input "Search podcasts, credits, & more..." at bounding box center [321, 22] width 277 height 19
paste input "The [PERSON_NAME] Show"
type input "The [PERSON_NAME] Show"
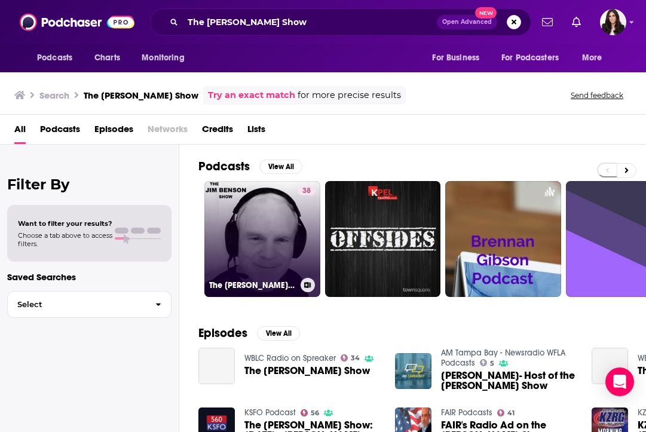
click at [238, 248] on link "38 The [PERSON_NAME] Show" at bounding box center [262, 239] width 116 height 116
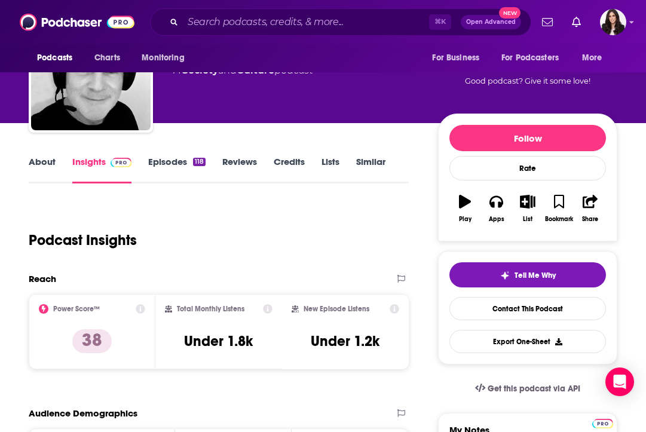
scroll to position [73, 0]
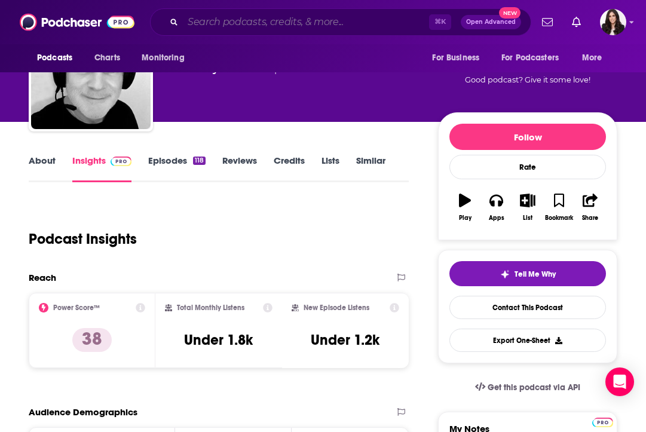
click at [276, 24] on input "Search podcasts, credits, & more..." at bounding box center [306, 22] width 246 height 19
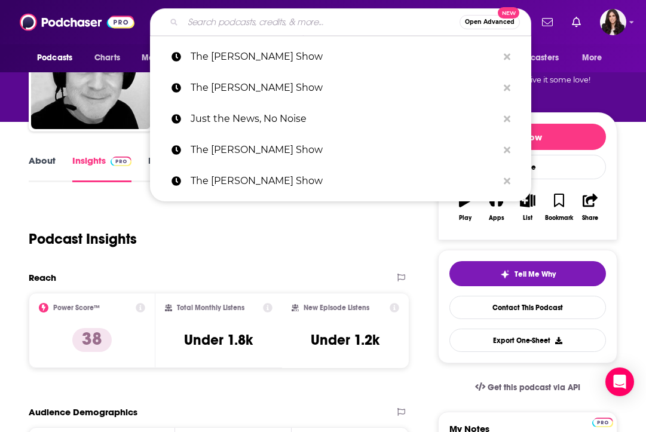
paste input "The [PERSON_NAME] Show"
type input "The [PERSON_NAME] Show"
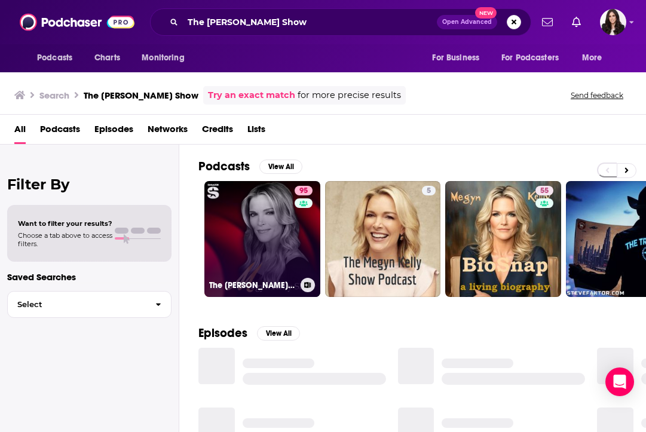
click at [266, 232] on link "95 The [PERSON_NAME] Show" at bounding box center [262, 239] width 116 height 116
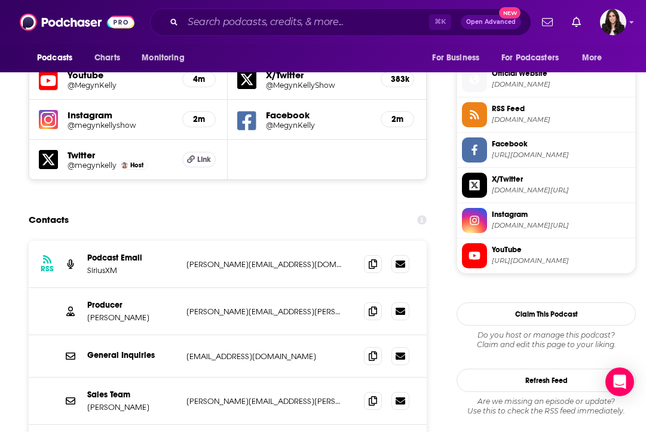
scroll to position [1088, 0]
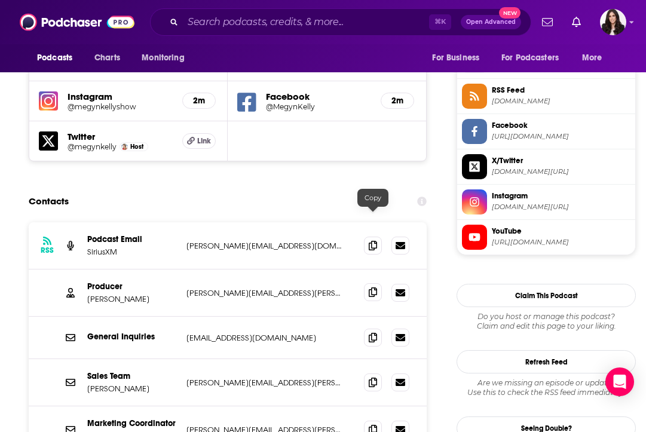
click at [367, 283] on span at bounding box center [373, 292] width 18 height 18
click at [378, 236] on span at bounding box center [373, 245] width 18 height 18
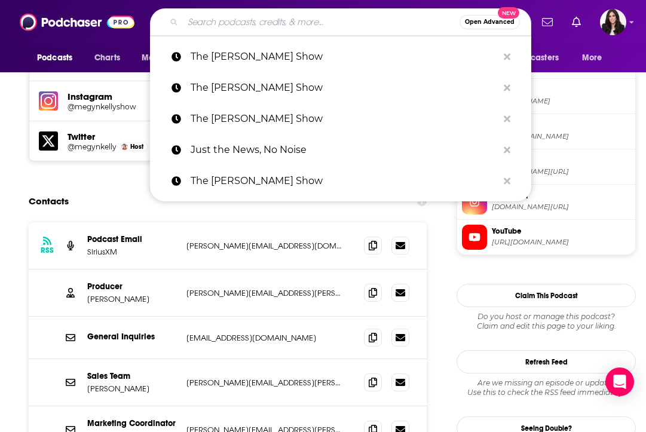
click at [278, 22] on input "Search podcasts, credits, & more..." at bounding box center [321, 22] width 277 height 19
paste input "The [PERSON_NAME] Show"
type input "The [PERSON_NAME] Show"
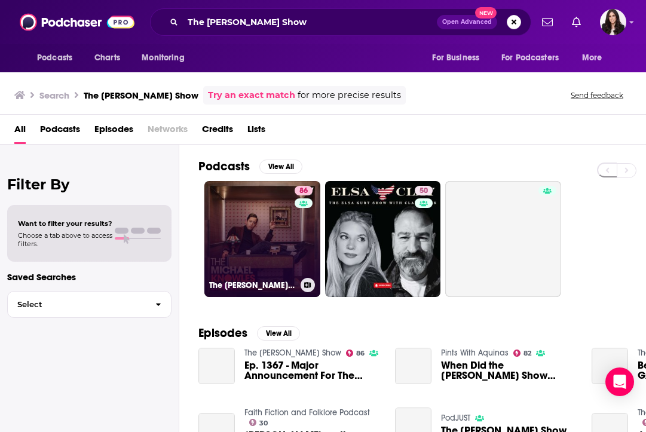
click at [266, 254] on link "86 The [PERSON_NAME] Show" at bounding box center [262, 239] width 116 height 116
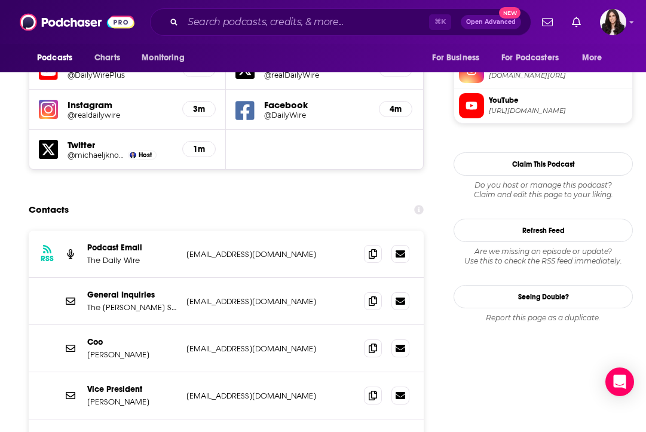
scroll to position [1121, 0]
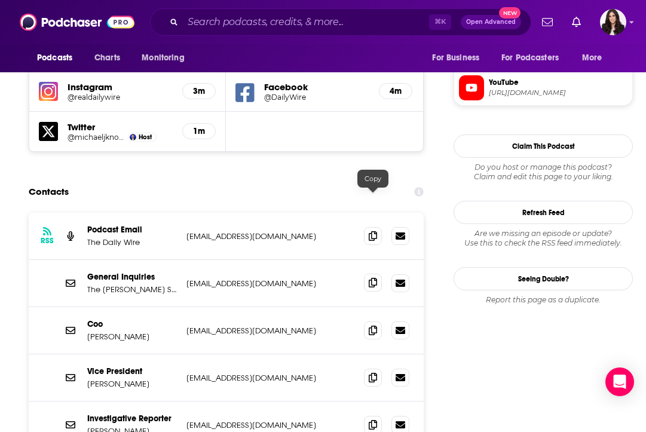
click at [366, 274] on span at bounding box center [373, 283] width 18 height 18
click at [365, 274] on span at bounding box center [373, 283] width 18 height 18
click at [283, 22] on input "Search podcasts, credits, & more..." at bounding box center [306, 22] width 246 height 19
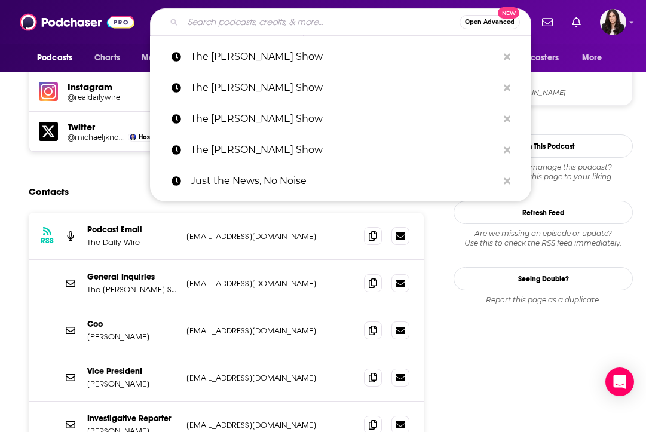
paste input "[EMAIL_ADDRESS][DOMAIN_NAME]"
type input "[EMAIL_ADDRESS][DOMAIN_NAME]"
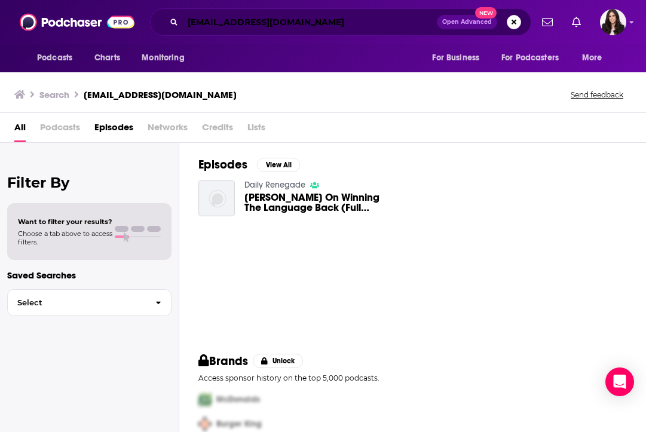
click at [250, 31] on input "[EMAIL_ADDRESS][DOMAIN_NAME]" at bounding box center [310, 22] width 254 height 19
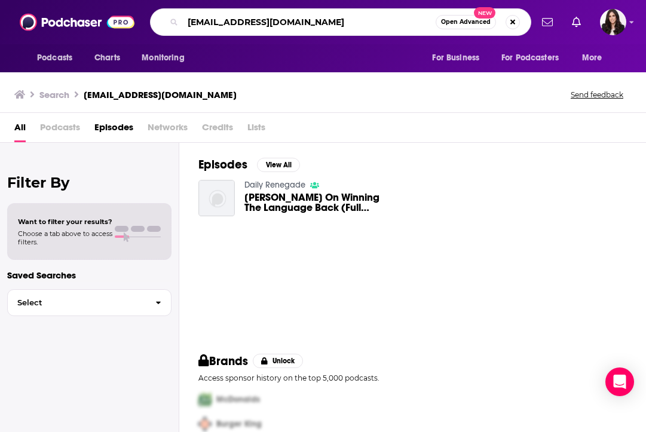
click at [250, 31] on input "[EMAIL_ADDRESS][DOMAIN_NAME]" at bounding box center [309, 22] width 253 height 19
paste input "The Savage Nation"
type input "The Savage Nation"
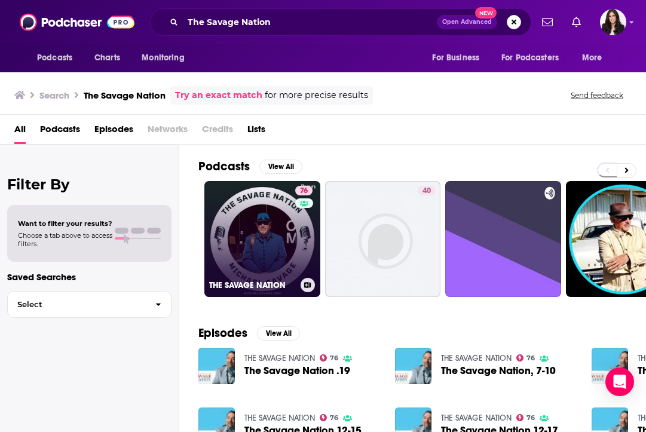
click at [256, 222] on link "76 THE SAVAGE NATION" at bounding box center [262, 239] width 116 height 116
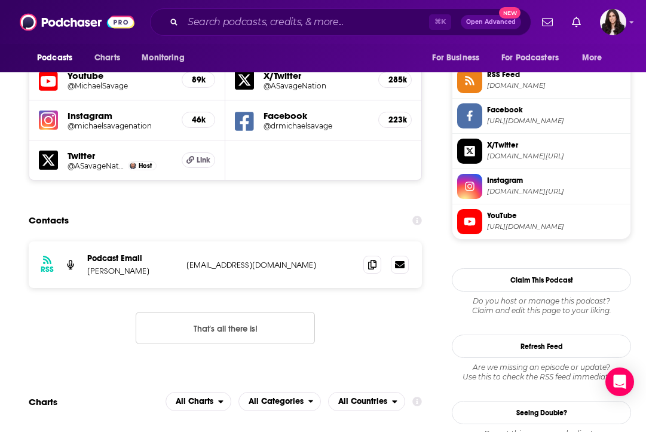
scroll to position [1121, 0]
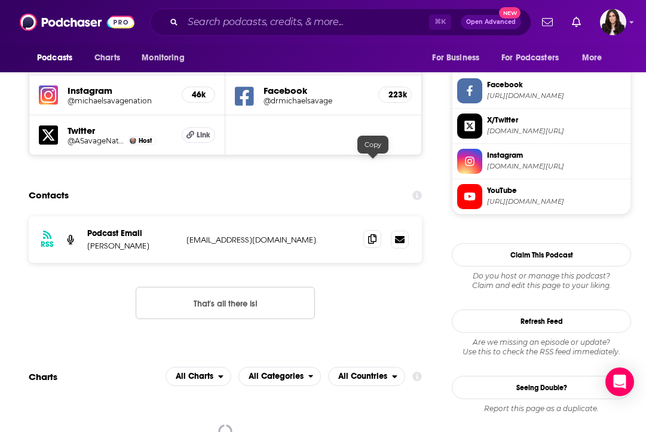
click at [372, 234] on icon at bounding box center [372, 239] width 8 height 10
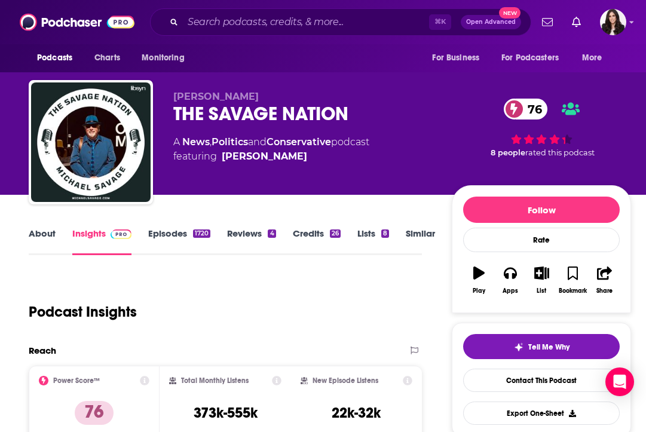
scroll to position [0, 0]
click at [271, 35] on div "⌘ K Open Advanced New" at bounding box center [340, 21] width 381 height 27
click at [258, 25] on input "Search podcasts, credits, & more..." at bounding box center [306, 22] width 246 height 19
paste input "Morning Wire"
type input "Morning Wire"
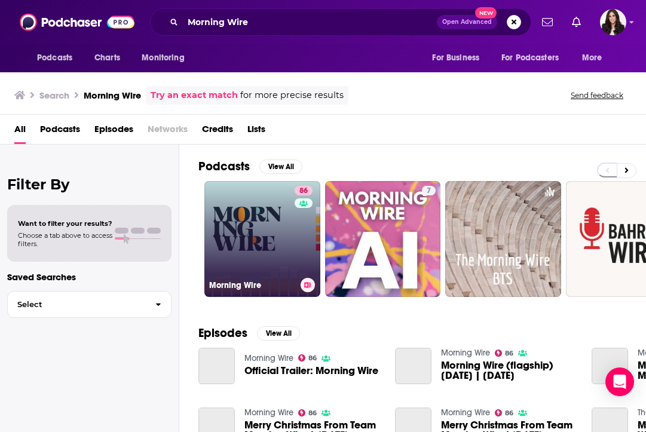
click at [242, 238] on link "86 Morning Wire" at bounding box center [262, 239] width 116 height 116
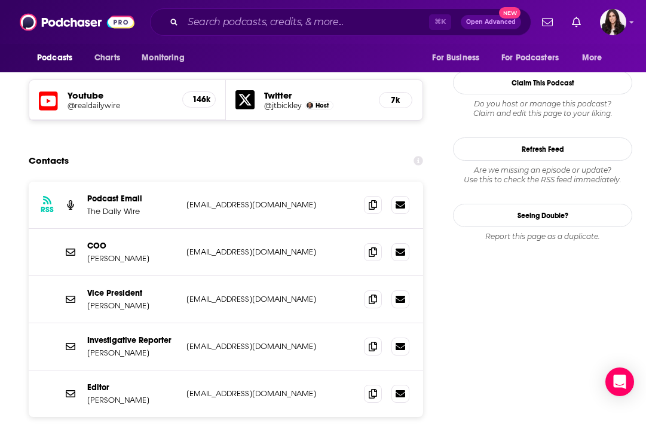
scroll to position [1051, 0]
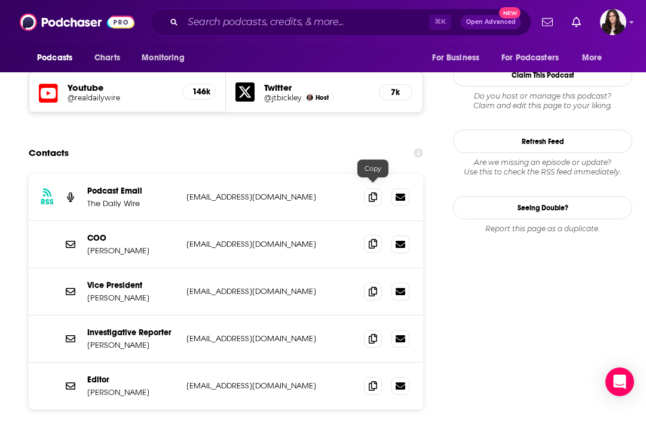
click at [374, 235] on span at bounding box center [373, 244] width 18 height 18
click at [366, 235] on span at bounding box center [373, 244] width 18 height 18
click at [372, 192] on icon at bounding box center [373, 197] width 8 height 10
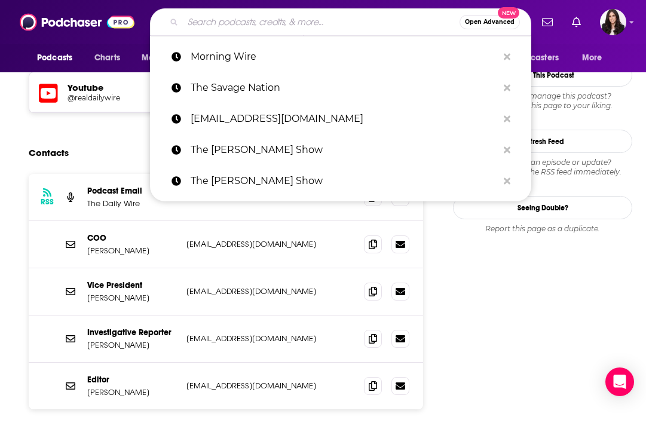
click at [259, 21] on input "Search podcasts, credits, & more..." at bounding box center [321, 22] width 277 height 19
paste input "[PERSON_NAME] Unleashed"
type input "[PERSON_NAME] Unleashed"
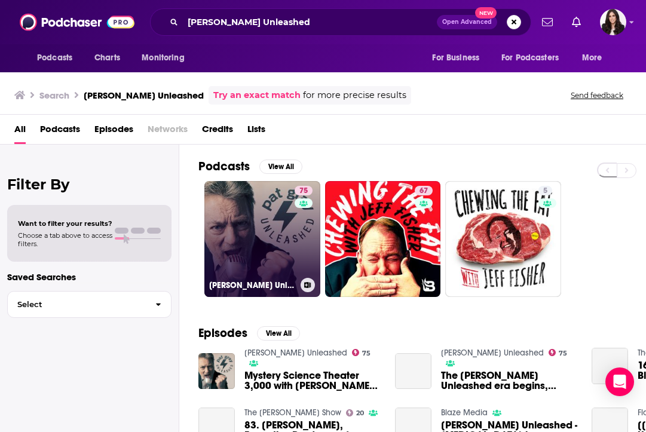
click at [235, 226] on link "75 [PERSON_NAME] Unleashed" at bounding box center [262, 239] width 116 height 116
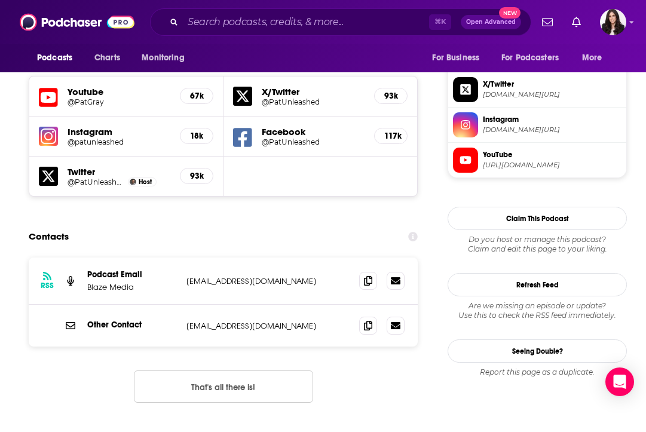
scroll to position [1076, 0]
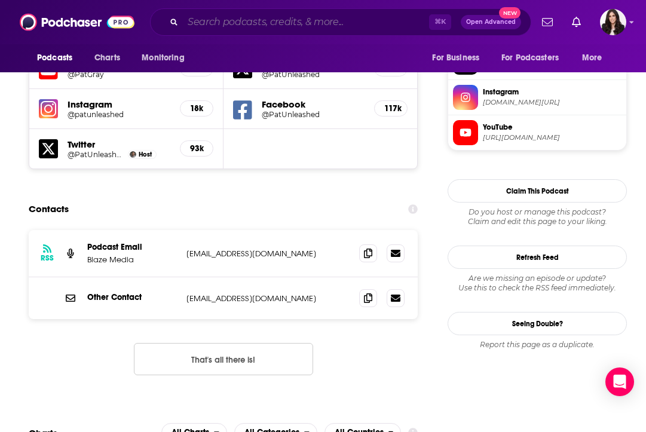
click at [258, 22] on input "Search podcasts, credits, & more..." at bounding box center [306, 22] width 246 height 19
paste input "Ruthless Podcast"
type input "Ruthless Podcast"
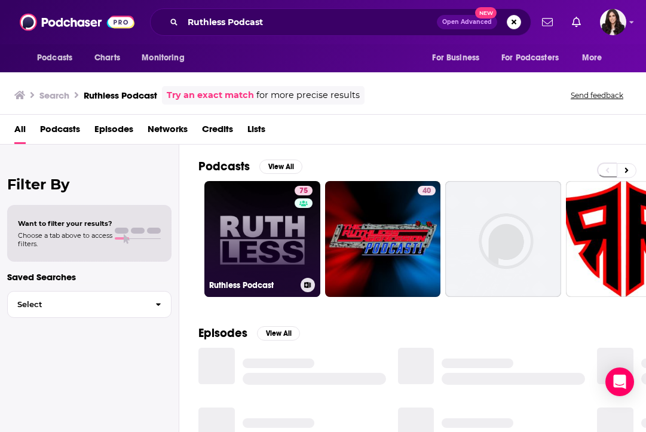
click at [255, 218] on link "75 Ruthless Podcast" at bounding box center [262, 239] width 116 height 116
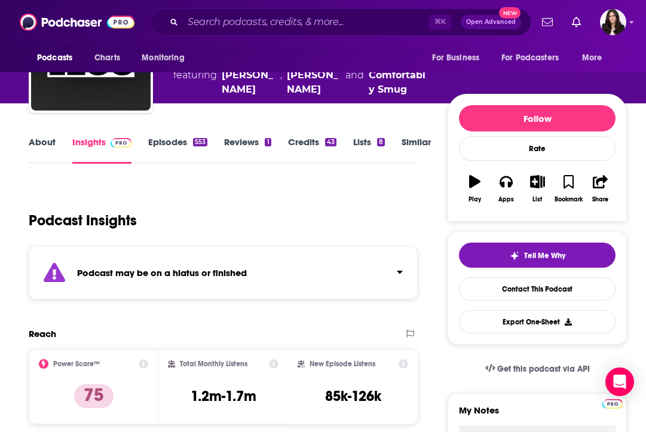
scroll to position [629, 0]
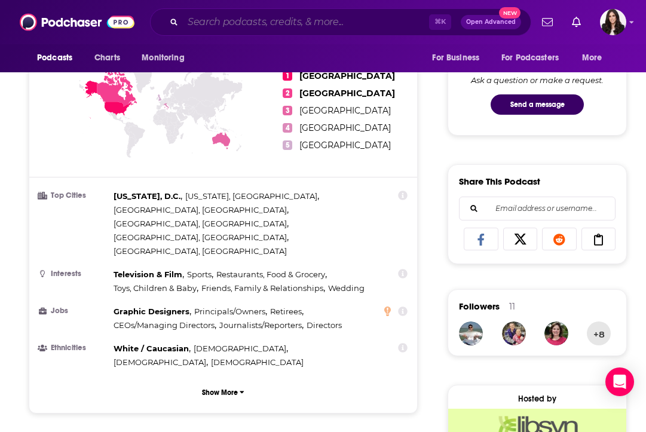
click at [261, 16] on input "Search podcasts, credits, & more..." at bounding box center [306, 22] width 246 height 19
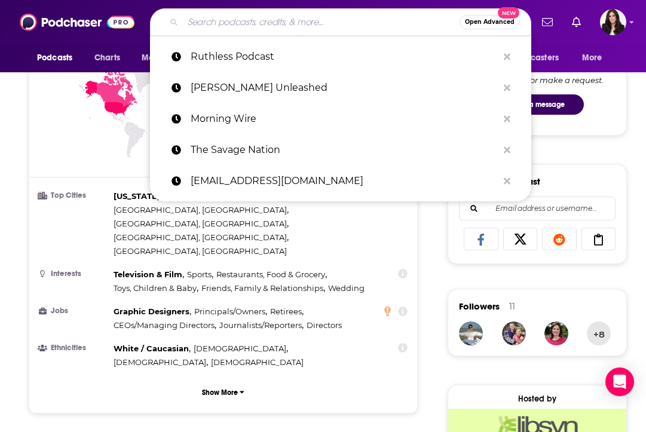
paste input "The [PERSON_NAME] Show"
type input "The [PERSON_NAME] Show"
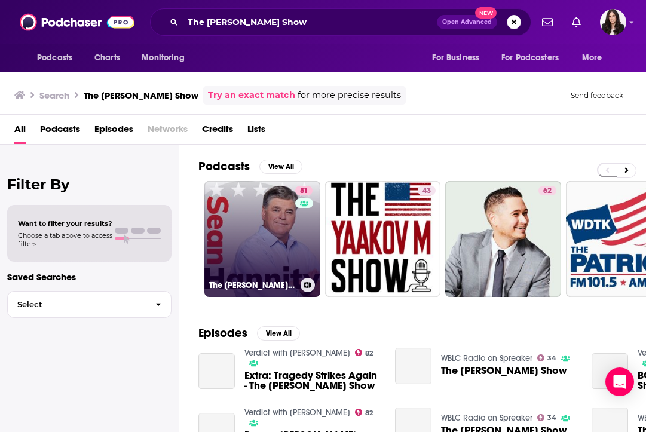
click at [266, 238] on link "81 The [PERSON_NAME] Show" at bounding box center [262, 239] width 116 height 116
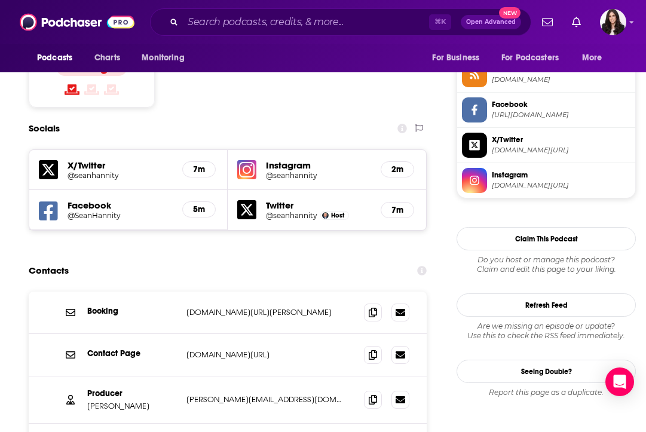
scroll to position [1024, 0]
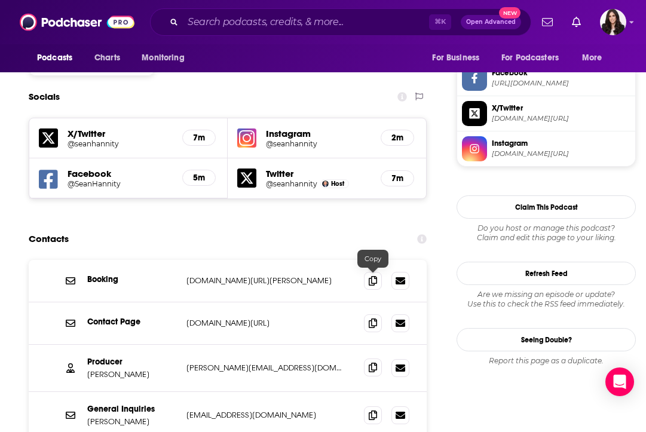
click at [366, 359] on span at bounding box center [373, 368] width 18 height 18
click at [251, 20] on input "Search podcasts, credits, & more..." at bounding box center [306, 22] width 246 height 19
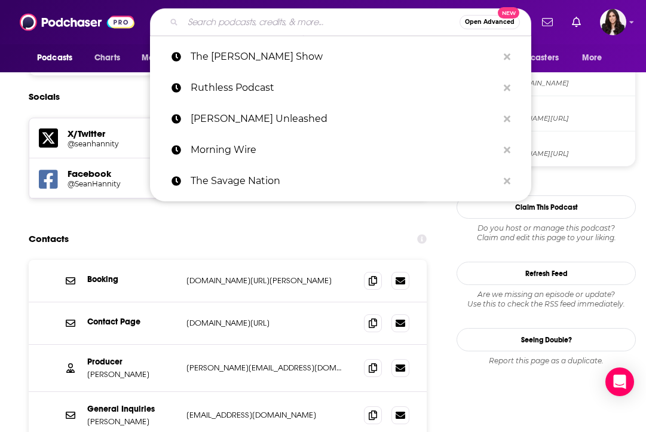
paste input "[PERSON_NAME] War Room"
type input "[PERSON_NAME] War Room"
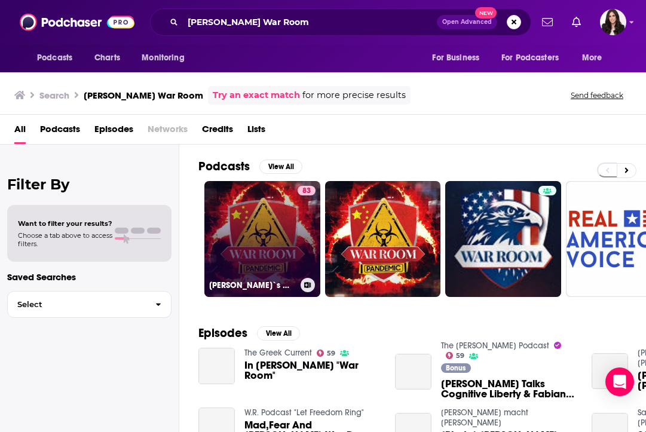
drag, startPoint x: 251, startPoint y: 167, endPoint x: 271, endPoint y: 241, distance: 76.3
click at [271, 241] on link "83 [PERSON_NAME]`s War Room" at bounding box center [262, 239] width 116 height 116
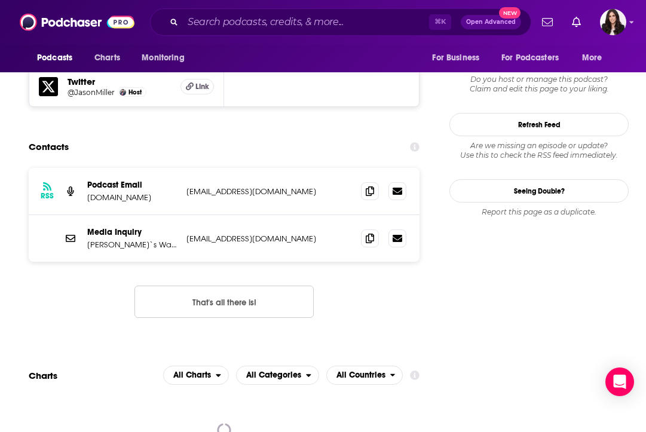
scroll to position [1011, 0]
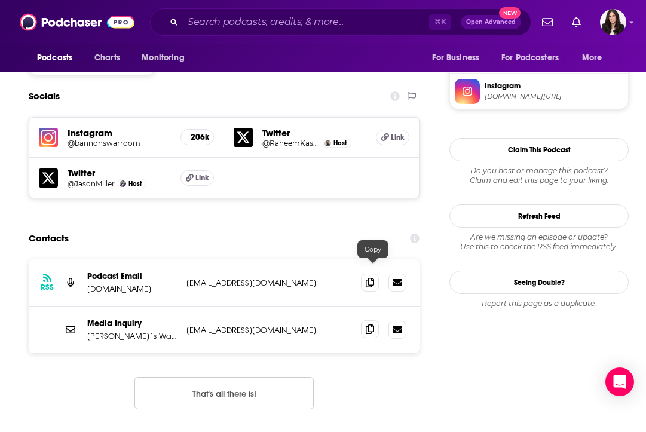
click at [371, 325] on icon at bounding box center [370, 330] width 8 height 10
click at [273, 25] on input "Search podcasts, credits, & more..." at bounding box center [306, 22] width 246 height 19
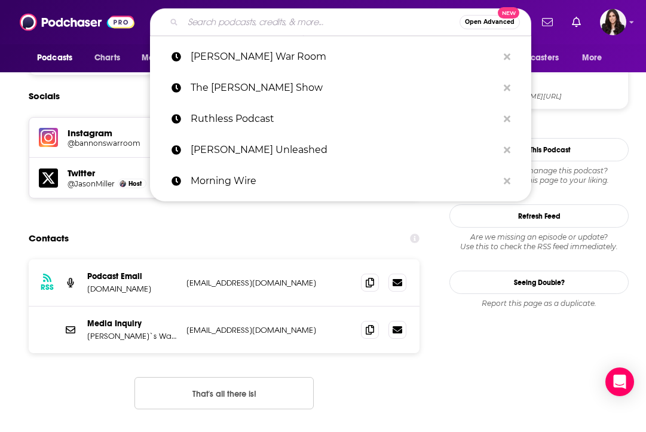
paste input "The [PERSON_NAME] Show"
type input "The [PERSON_NAME] Show"
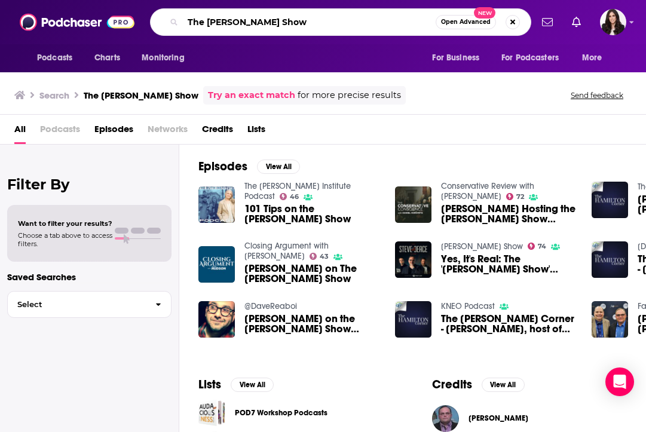
click at [265, 20] on input "The [PERSON_NAME] Show" at bounding box center [309, 22] width 253 height 19
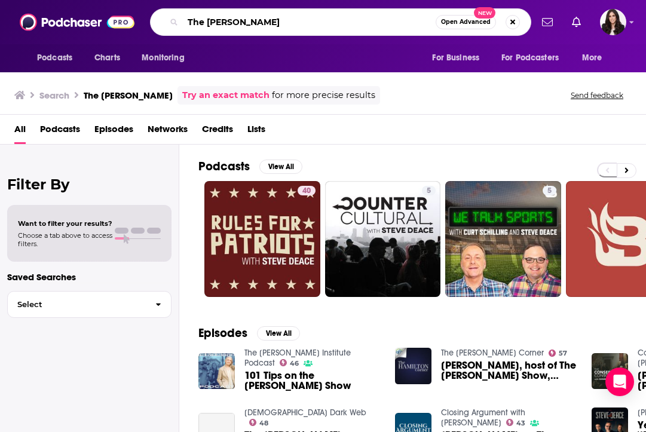
drag, startPoint x: 206, startPoint y: 22, endPoint x: 179, endPoint y: 22, distance: 26.9
click at [179, 22] on div "The [PERSON_NAME] Open Advanced New" at bounding box center [340, 21] width 381 height 27
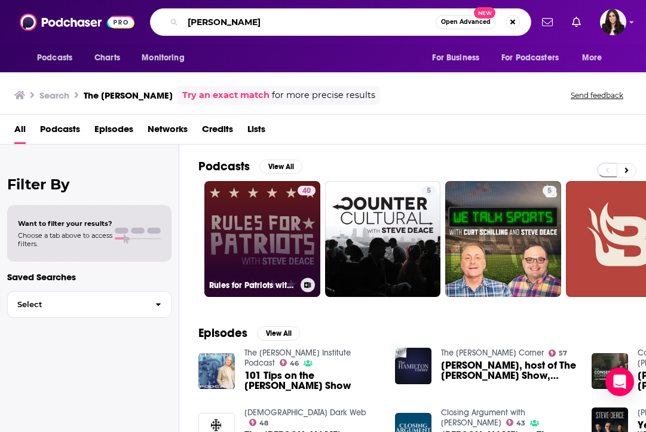
type input "[PERSON_NAME]"
click at [245, 238] on link "40 Rules for Patriots with [PERSON_NAME]" at bounding box center [262, 239] width 116 height 116
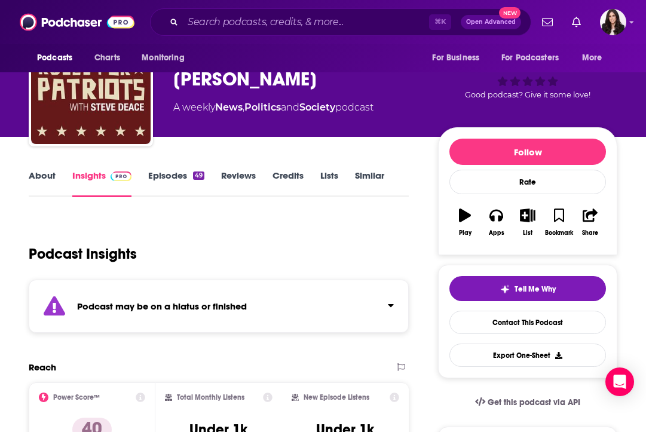
scroll to position [69, 0]
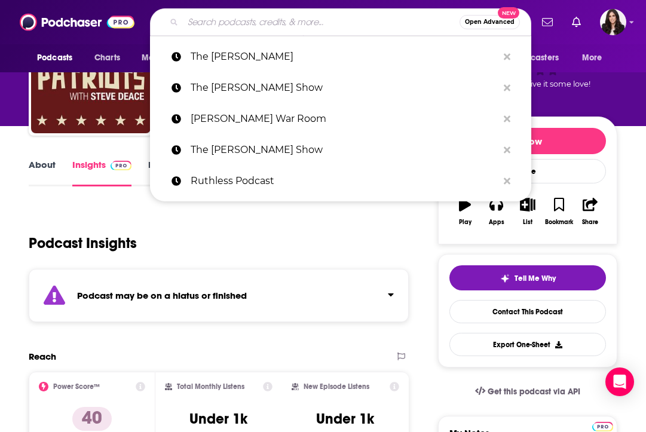
click at [313, 23] on input "Search podcasts, credits, & more..." at bounding box center [321, 22] width 277 height 19
paste input "Louder with Crowder"
type input "Louder with Crowder"
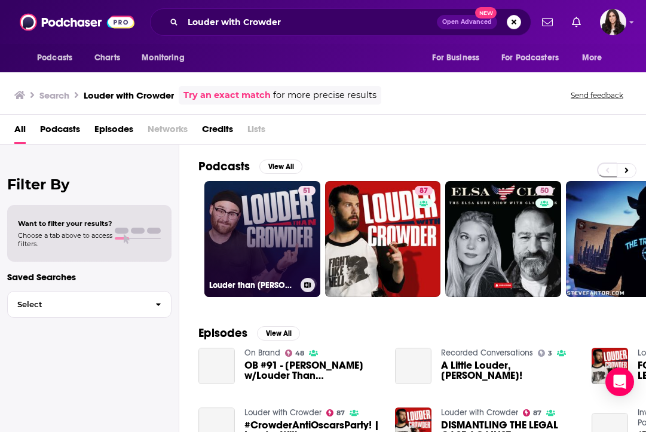
click at [257, 247] on link "51 Louder than [PERSON_NAME]" at bounding box center [262, 239] width 116 height 116
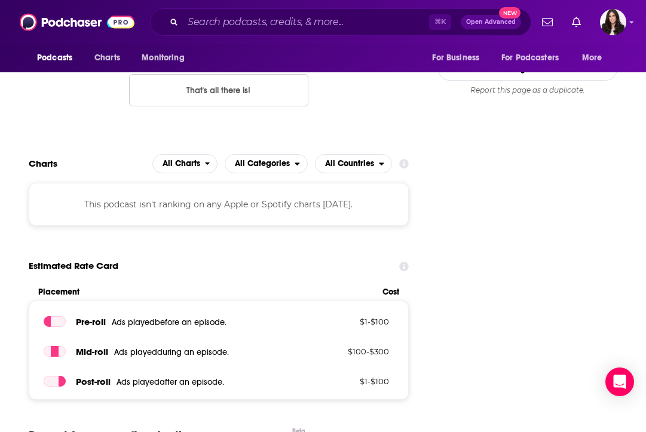
scroll to position [955, 0]
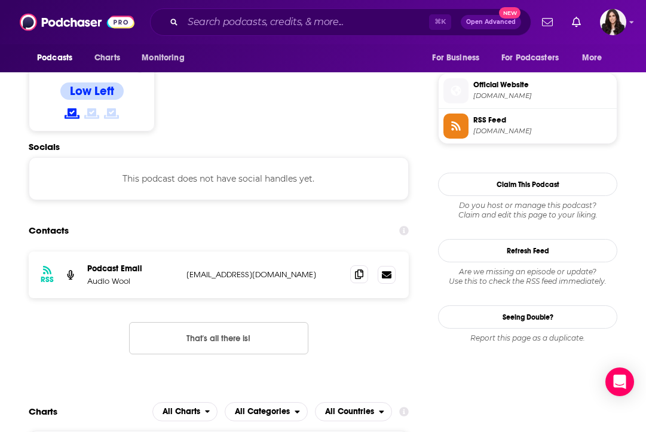
click at [363, 270] on icon at bounding box center [359, 275] width 8 height 10
click at [259, 11] on div "⌘ K Open Advanced New" at bounding box center [340, 21] width 381 height 27
click at [264, 24] on input "Search podcasts, credits, & more..." at bounding box center [306, 22] width 246 height 19
paste input "The Verdict with [PERSON_NAME]"
type input "The Verdict with [PERSON_NAME]"
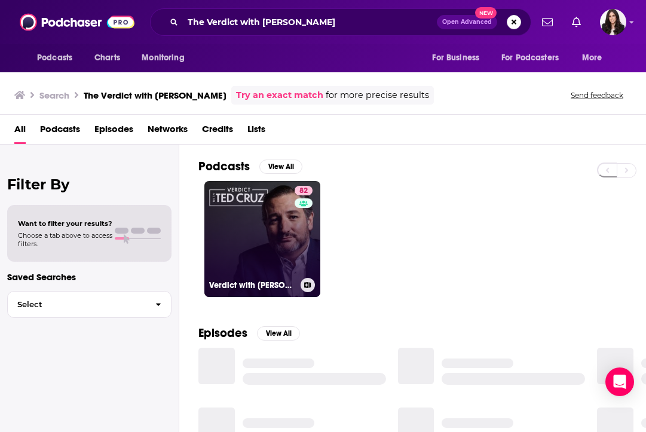
click at [251, 225] on link "82 Verdict with [PERSON_NAME]" at bounding box center [262, 239] width 116 height 116
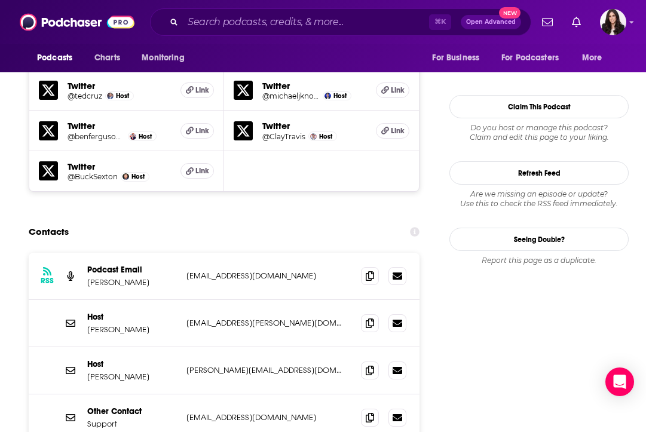
scroll to position [1192, 0]
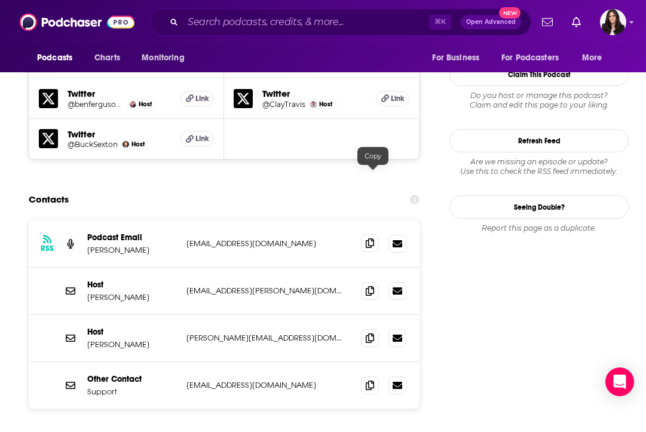
click at [370, 238] on icon at bounding box center [370, 243] width 8 height 10
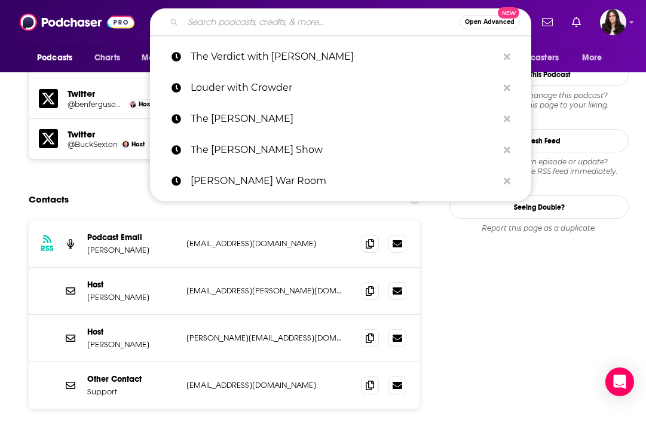
click at [260, 25] on input "Search podcasts, credits, & more..." at bounding box center [321, 22] width 277 height 19
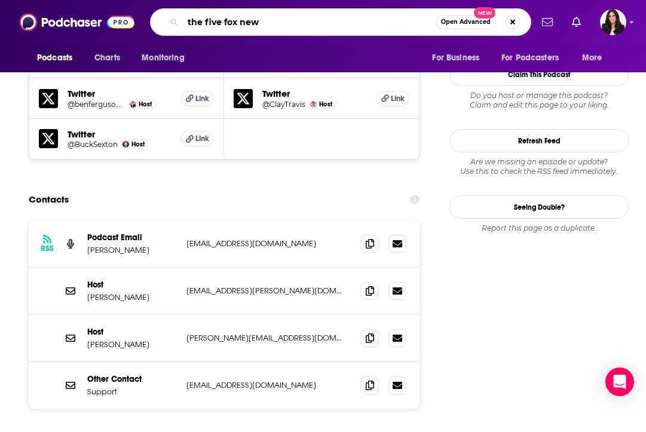
type input "the five fox news"
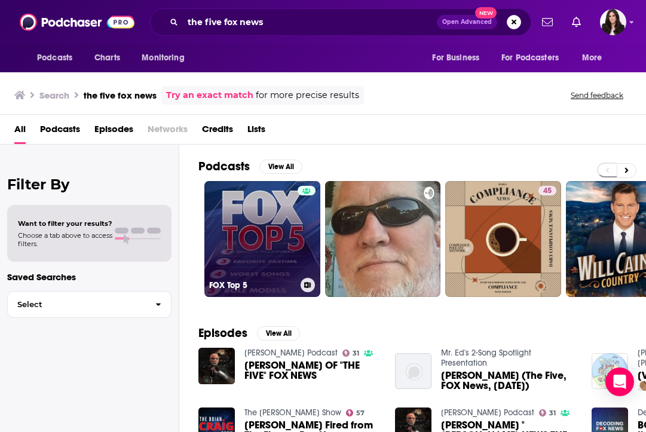
click at [248, 214] on link "FOX Top 5" at bounding box center [262, 239] width 116 height 116
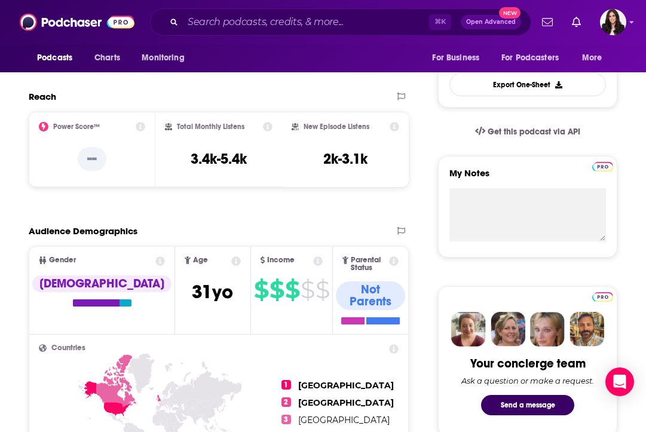
scroll to position [163, 0]
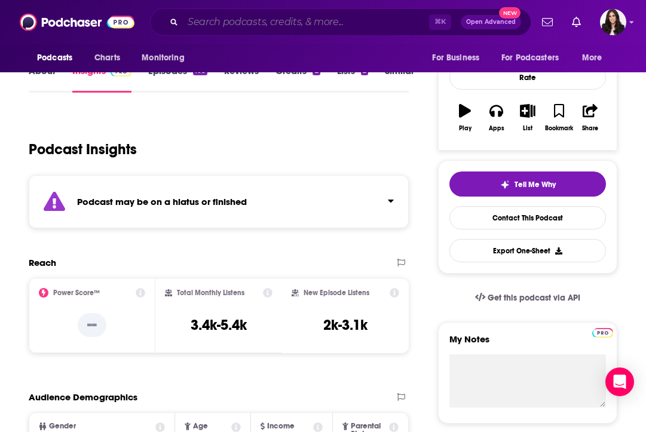
click at [297, 24] on input "Search podcasts, credits, & more..." at bounding box center [306, 22] width 246 height 19
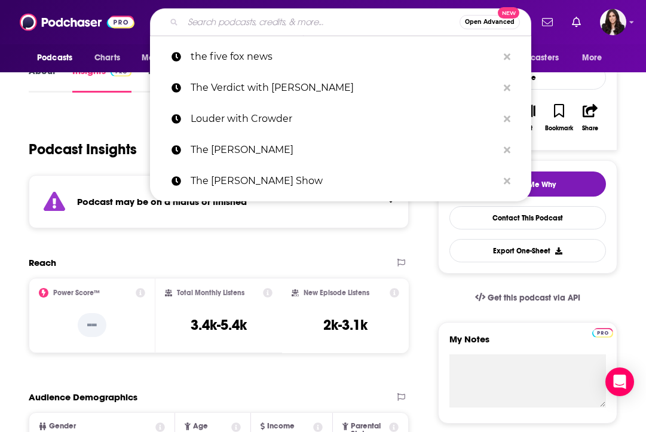
paste input "The [PERSON_NAME] Podcast"
type input "The [PERSON_NAME] Podcast"
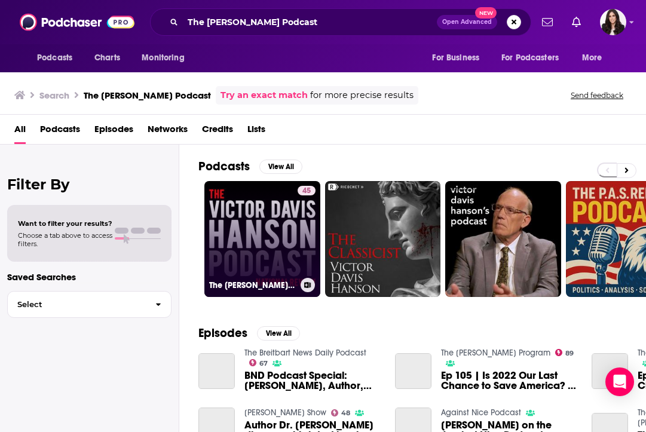
click at [243, 222] on link "45 The [PERSON_NAME] Podcast" at bounding box center [262, 239] width 116 height 116
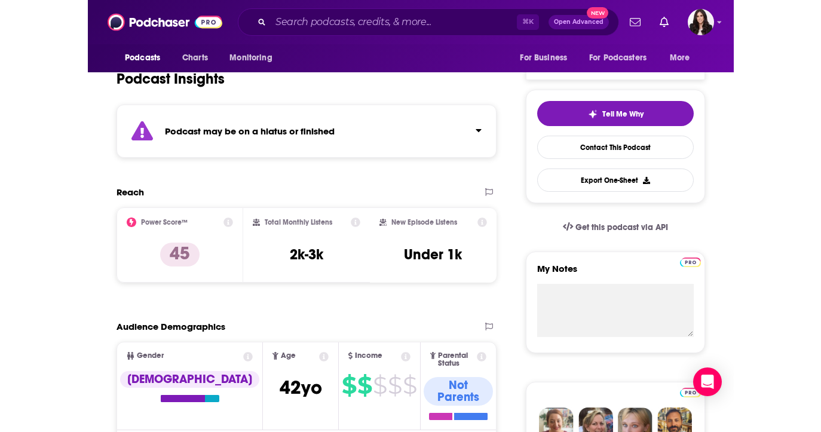
scroll to position [333, 0]
